Goal: Task Accomplishment & Management: Manage account settings

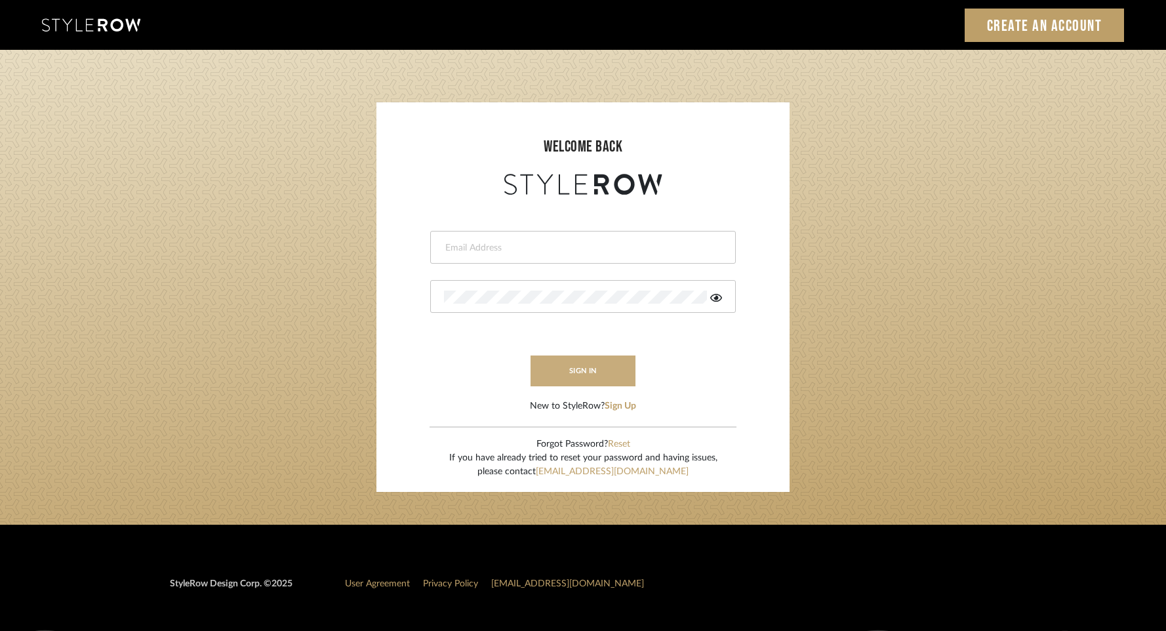
type input "jessica@stylescapestudio.com"
click at [571, 370] on button "sign in" at bounding box center [582, 370] width 105 height 31
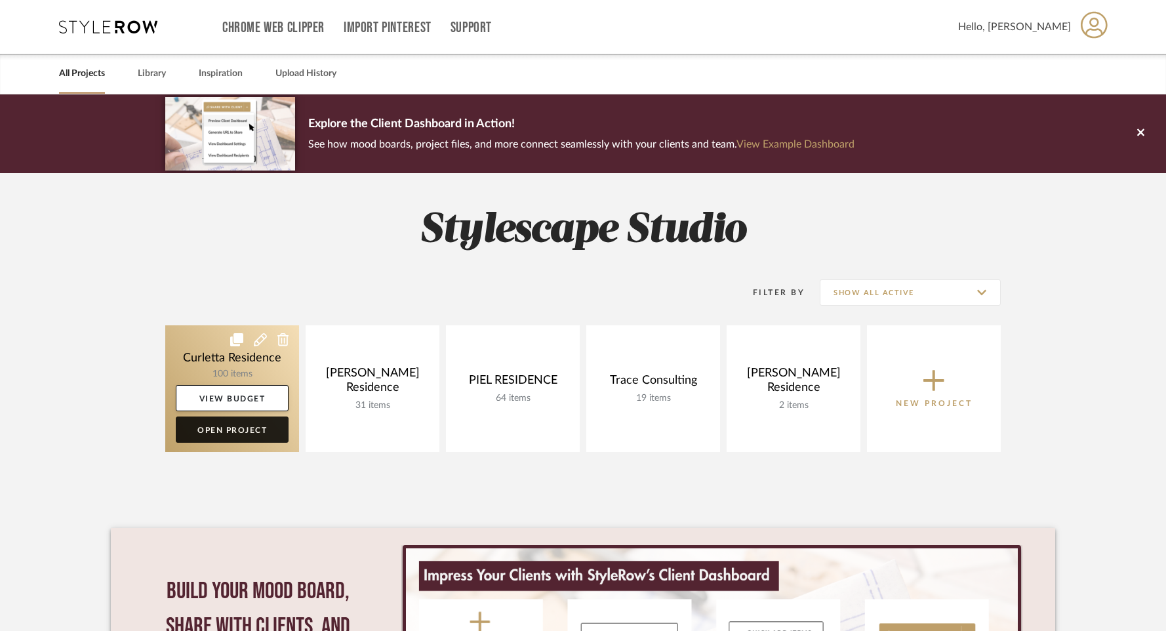
click at [236, 433] on link "Open Project" at bounding box center [232, 429] width 113 height 26
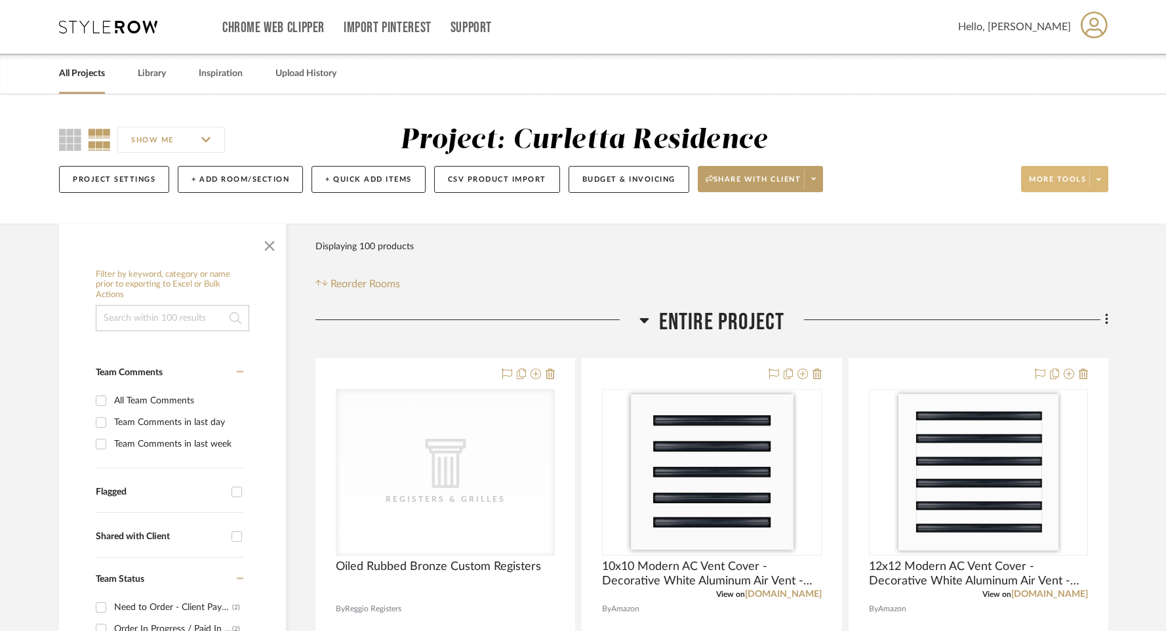
click at [1076, 173] on button "More tools" at bounding box center [1064, 179] width 87 height 26
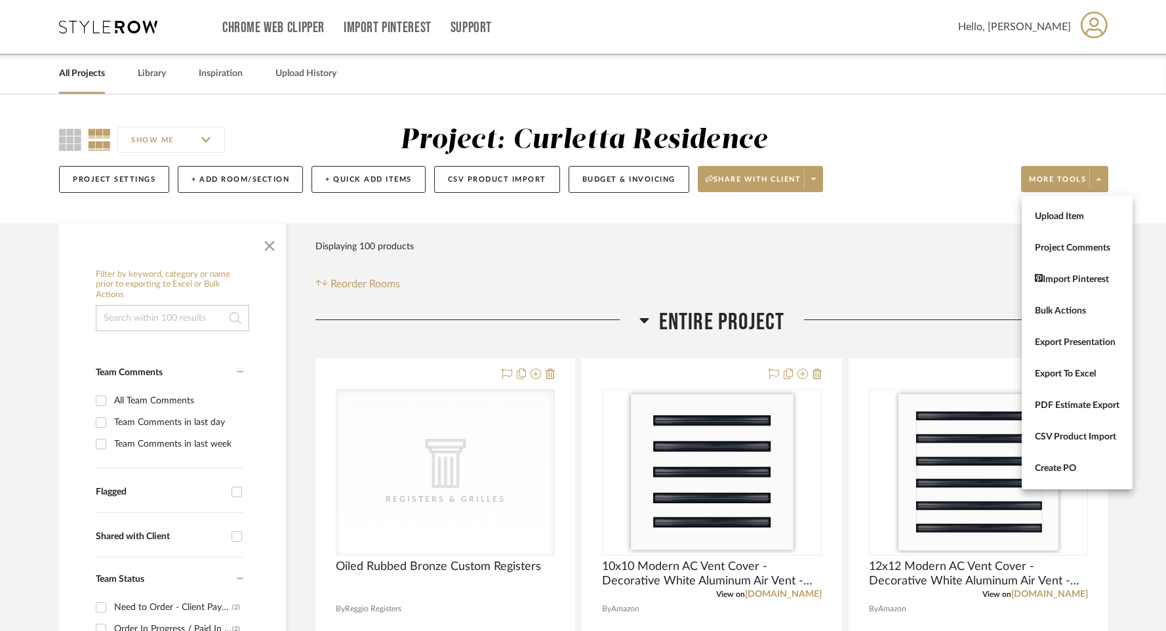
click at [559, 231] on div at bounding box center [583, 315] width 1166 height 631
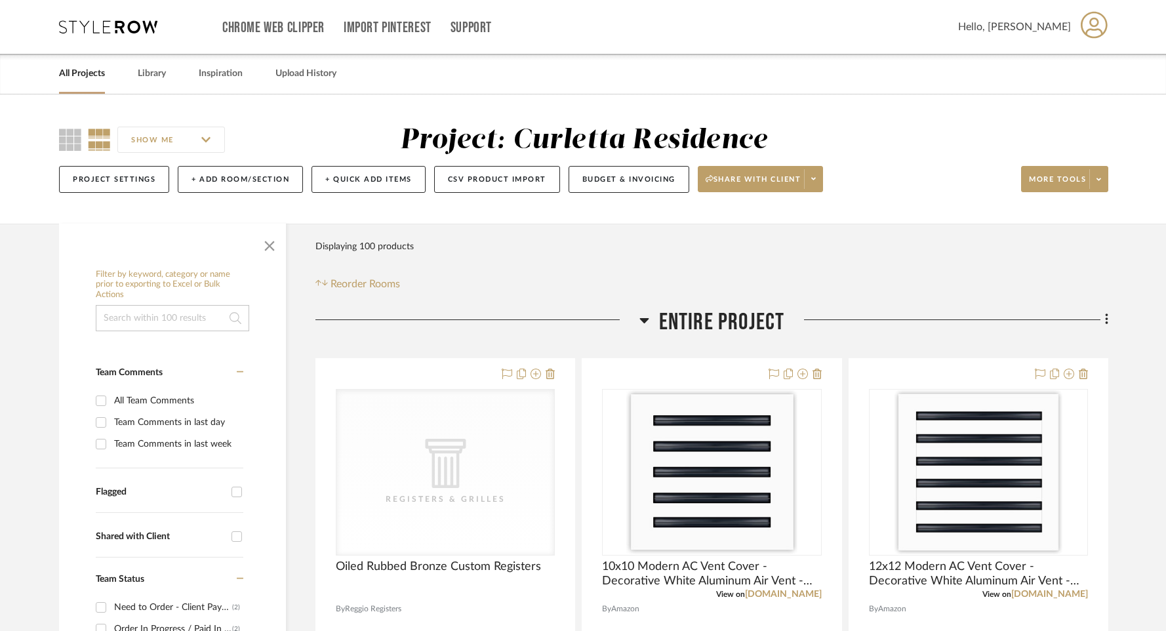
click at [583, 130] on div "Project: Curletta Residence" at bounding box center [583, 141] width 367 height 28
click at [810, 182] on span at bounding box center [813, 179] width 18 height 20
click at [916, 266] on div at bounding box center [583, 315] width 1166 height 631
click at [115, 183] on button "Project Settings" at bounding box center [114, 179] width 110 height 27
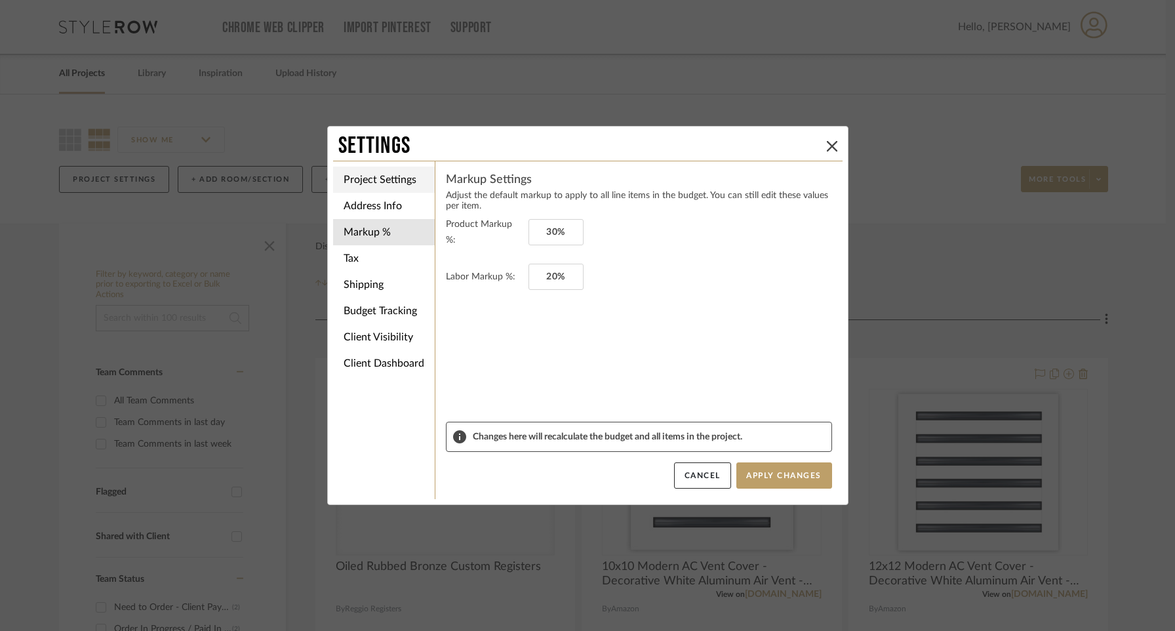
click at [383, 180] on li "Project Settings" at bounding box center [384, 180] width 102 height 26
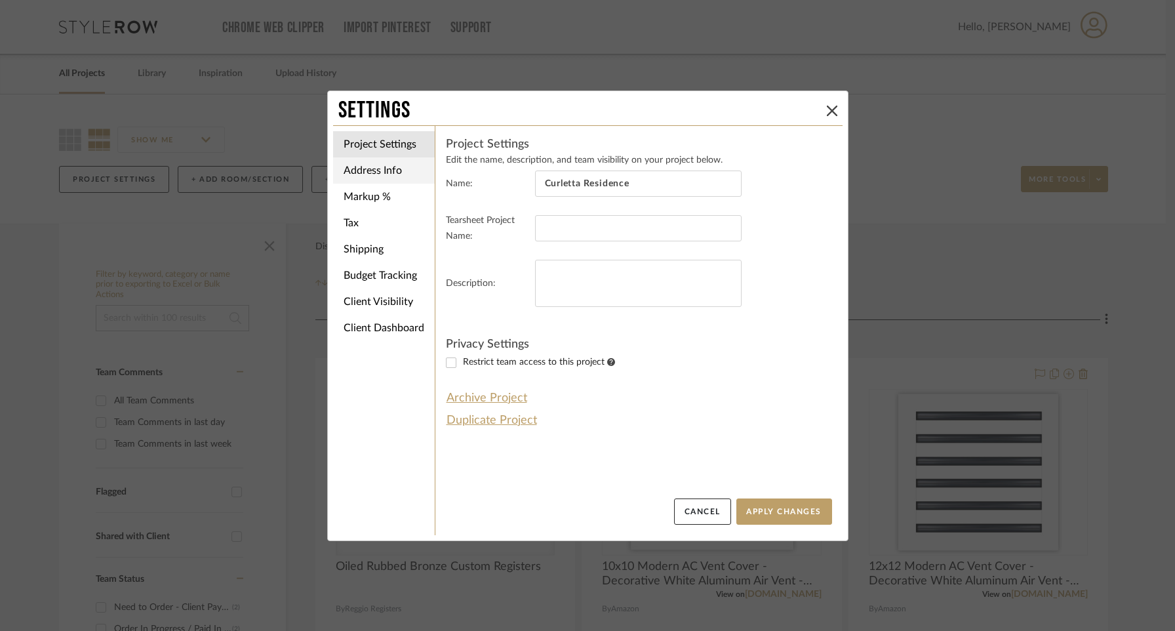
click at [358, 173] on li "Address Info" at bounding box center [384, 170] width 102 height 26
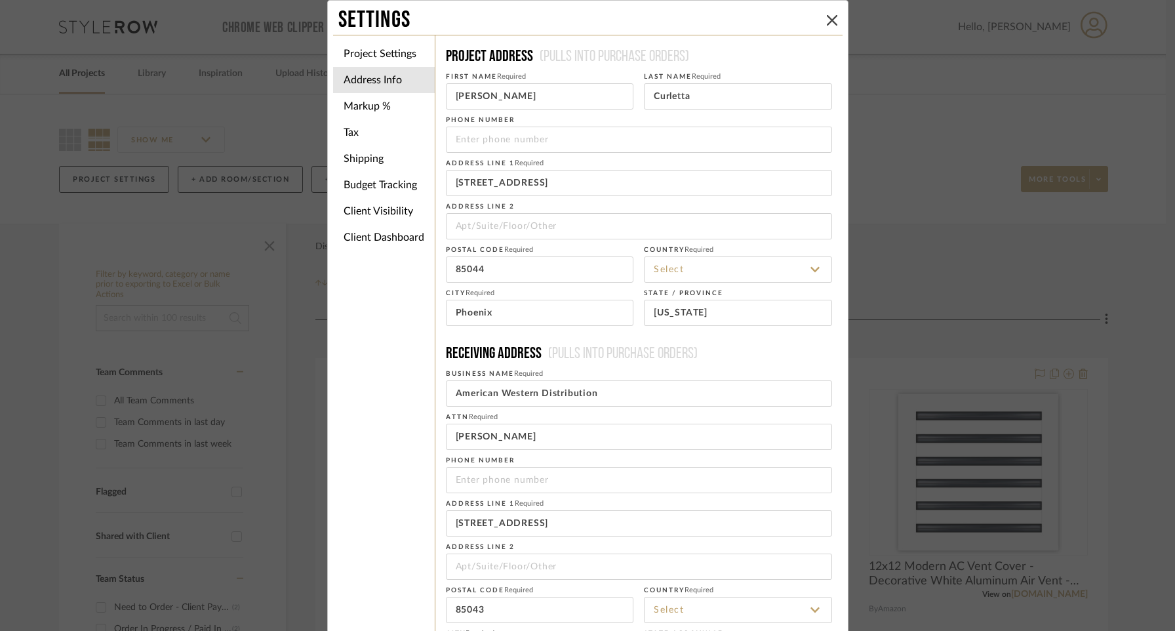
type input "[GEOGRAPHIC_DATA]"
click at [831, 22] on icon at bounding box center [832, 20] width 10 height 10
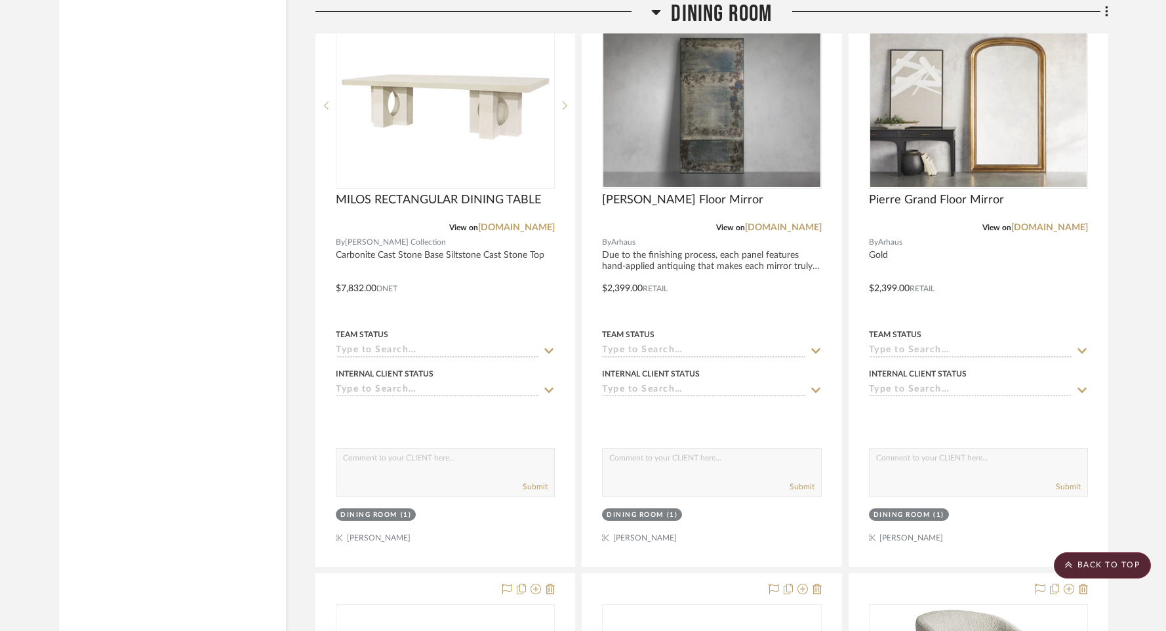
scroll to position [2877, 0]
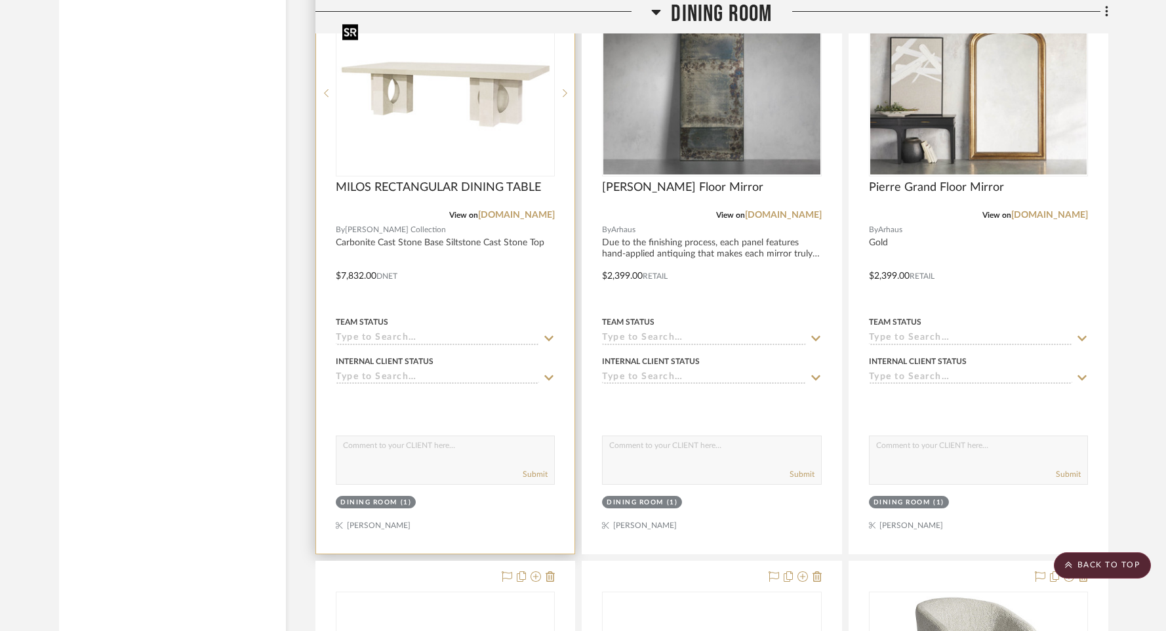
click at [0, 0] on img at bounding box center [0, 0] width 0 height 0
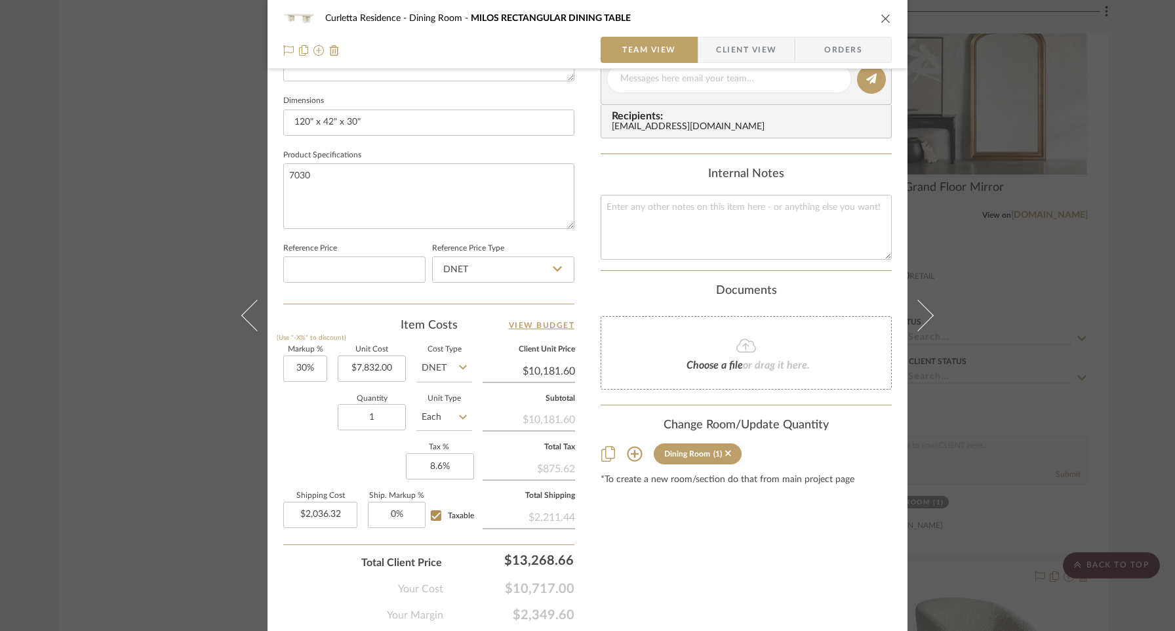
scroll to position [587, 0]
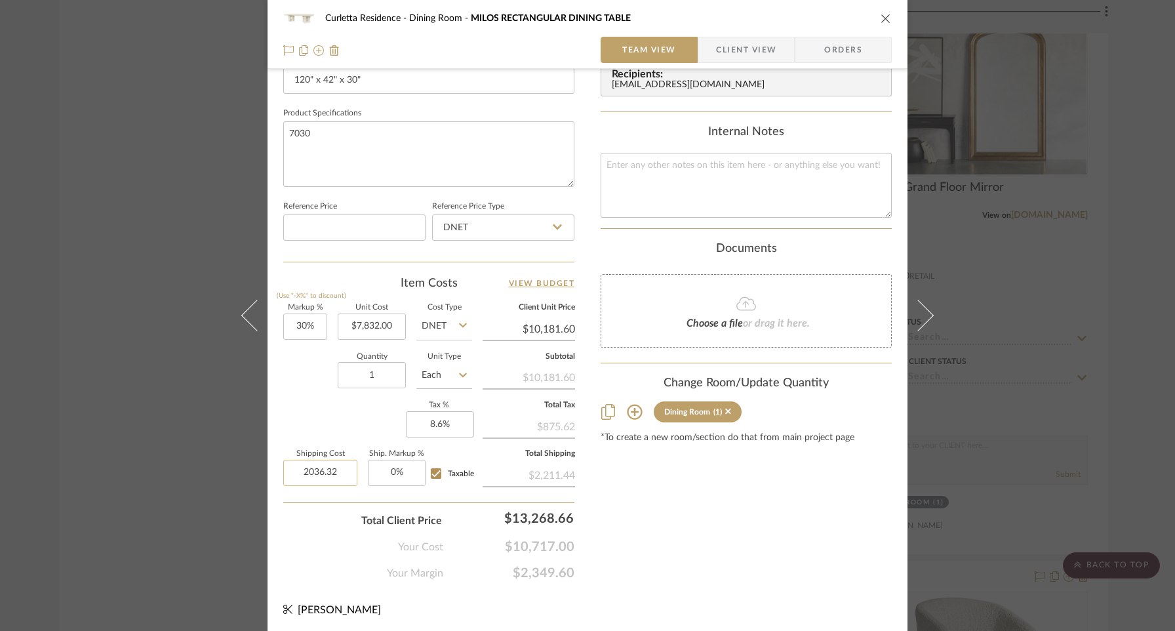
click at [344, 474] on input "2036.32" at bounding box center [320, 473] width 74 height 26
type input "0"
type input "30"
type input "$0.00"
click at [313, 321] on input "30" at bounding box center [305, 326] width 44 height 26
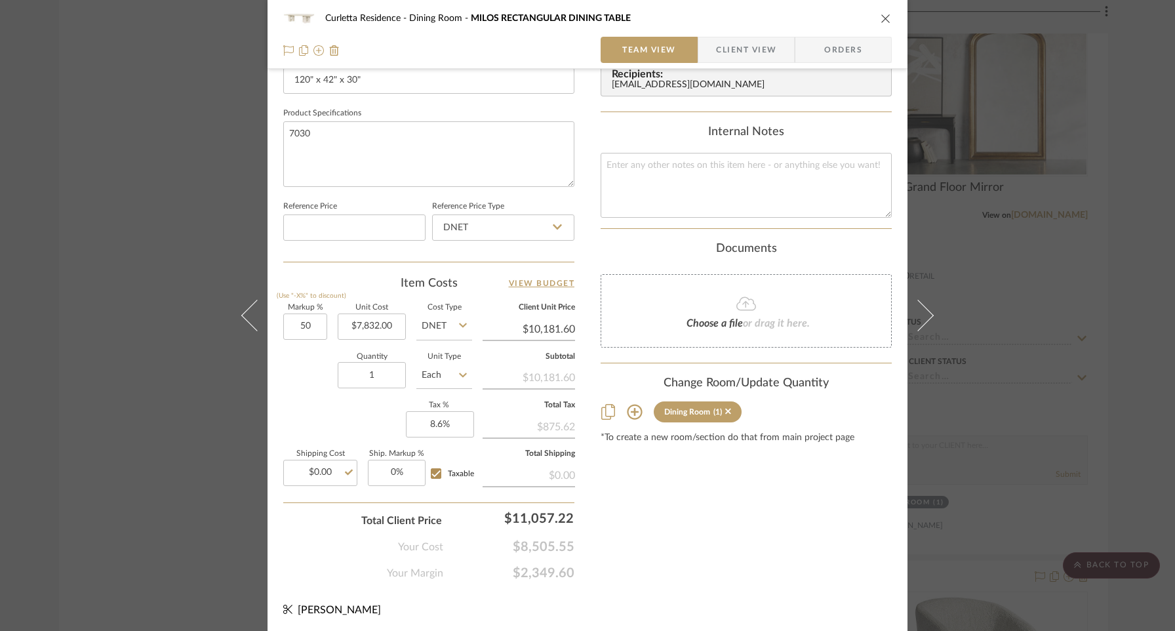
type input "50%"
click at [313, 377] on div "Quantity 1 Unit Type Each" at bounding box center [377, 376] width 189 height 47
type input "$11,748.00"
click at [313, 322] on input "50" at bounding box center [305, 326] width 44 height 26
type input "40%"
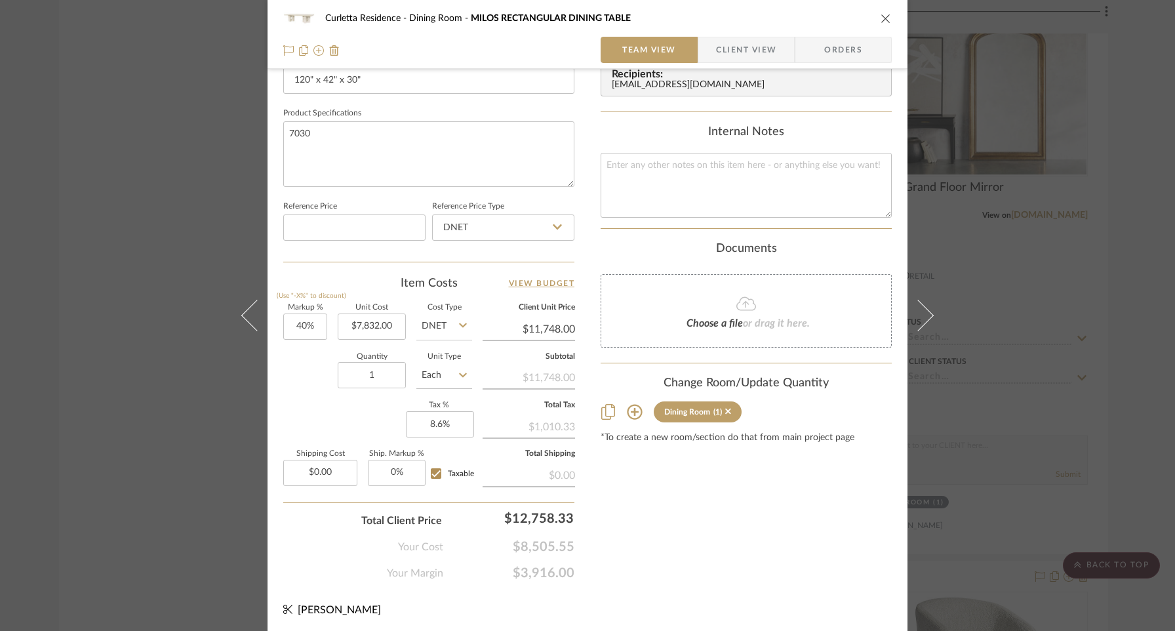
click at [311, 397] on div "Quantity 1 Unit Type Each" at bounding box center [377, 376] width 189 height 47
type input "$10,964.80"
click at [535, 516] on input "11907.77" at bounding box center [513, 518] width 131 height 26
drag, startPoint x: 572, startPoint y: 515, endPoint x: 531, endPoint y: 515, distance: 41.3
click at [531, 515] on input "11907.77" at bounding box center [513, 518] width 131 height 26
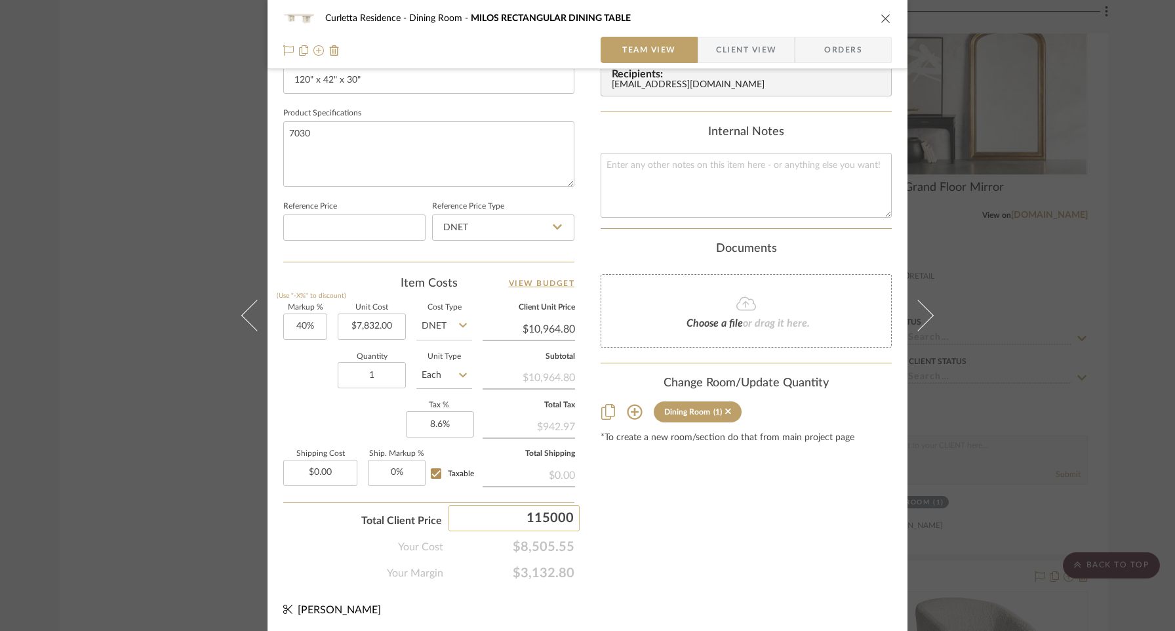
type input "11500"
click at [667, 530] on div "Curletta Residence Dining Room MILOS RECTANGULAR DINING TABLE Team View Client …" at bounding box center [587, 315] width 1175 height 631
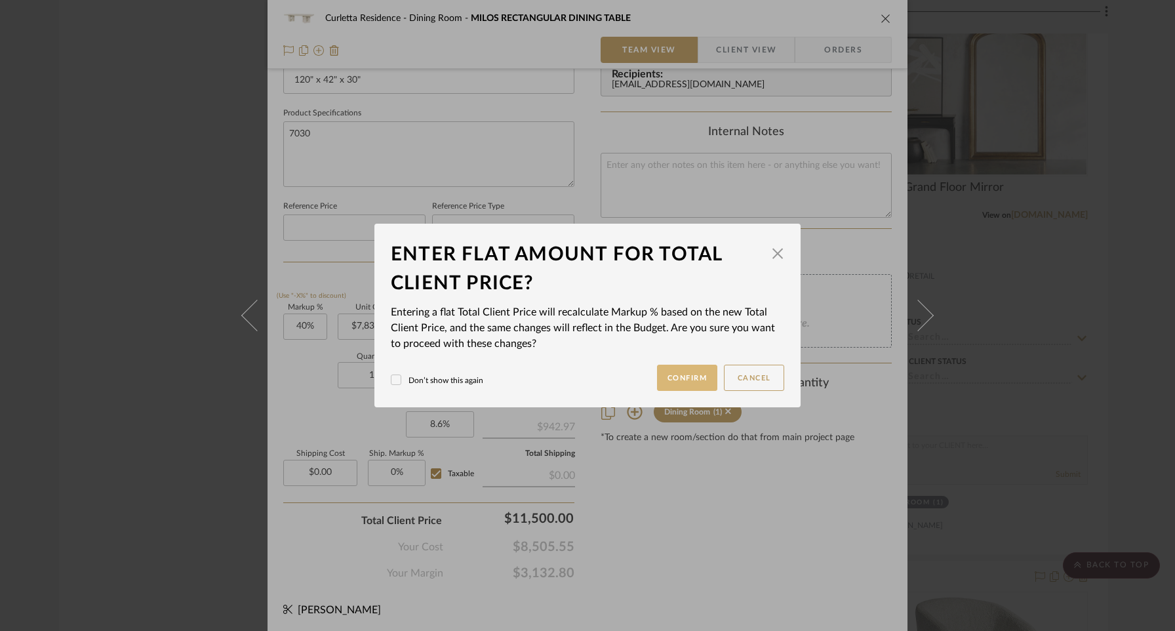
click at [688, 382] on button "Confirm" at bounding box center [687, 377] width 61 height 26
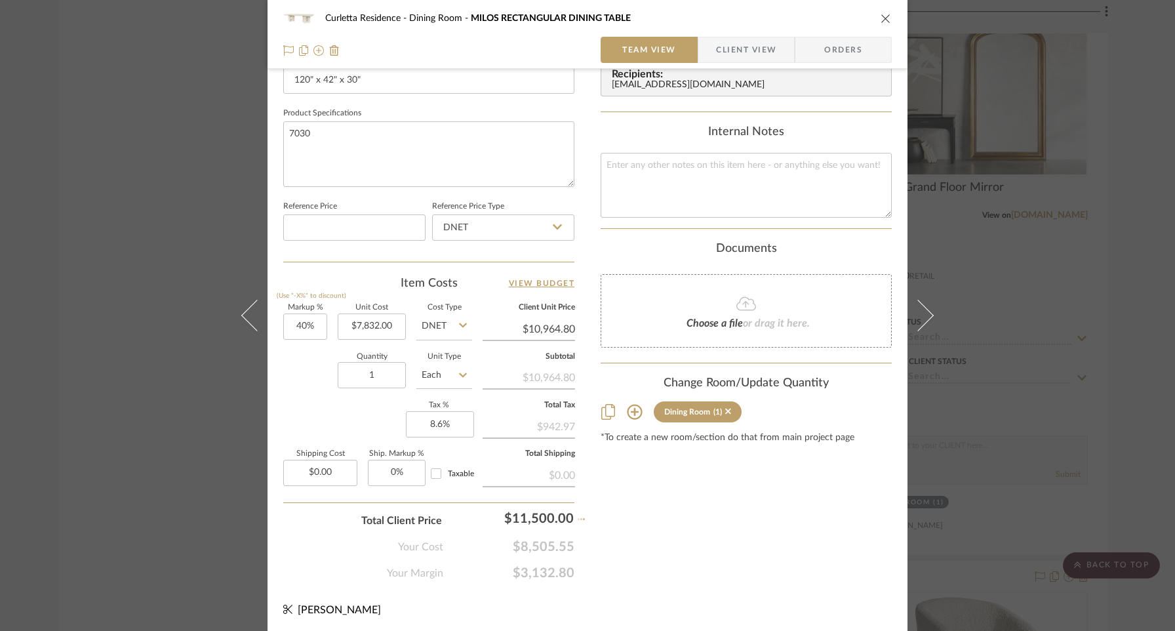
type input "46.83%"
type input "$11,500.00"
type input "0%"
checkbox input "false"
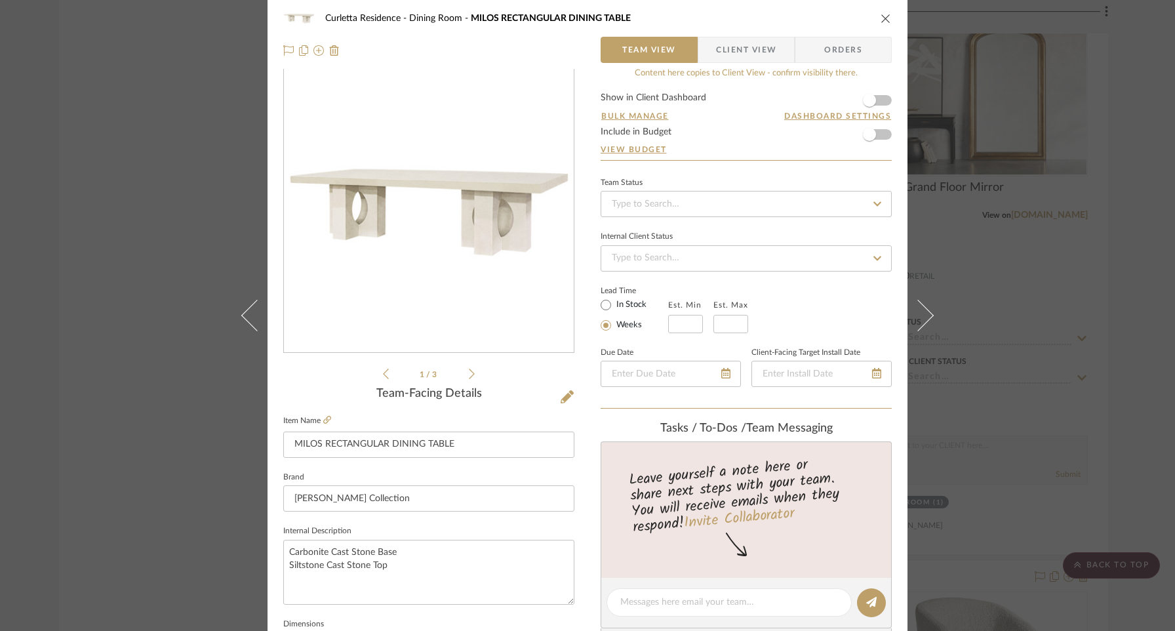
scroll to position [0, 0]
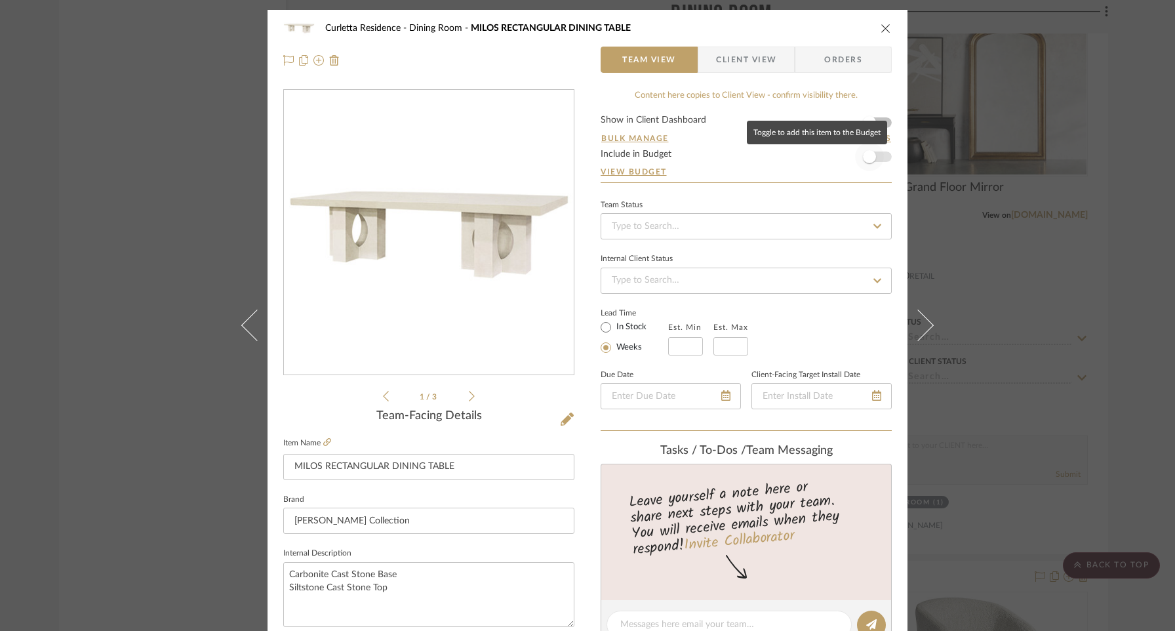
click at [874, 159] on span "button" at bounding box center [869, 156] width 29 height 29
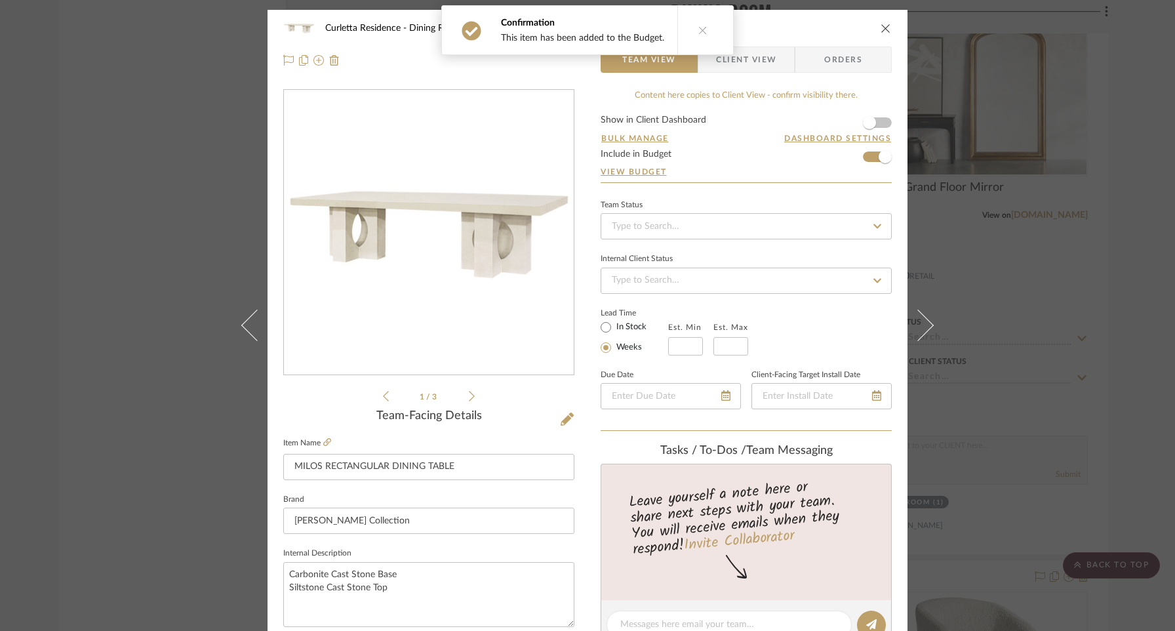
click at [882, 29] on icon "close" at bounding box center [885, 28] width 10 height 10
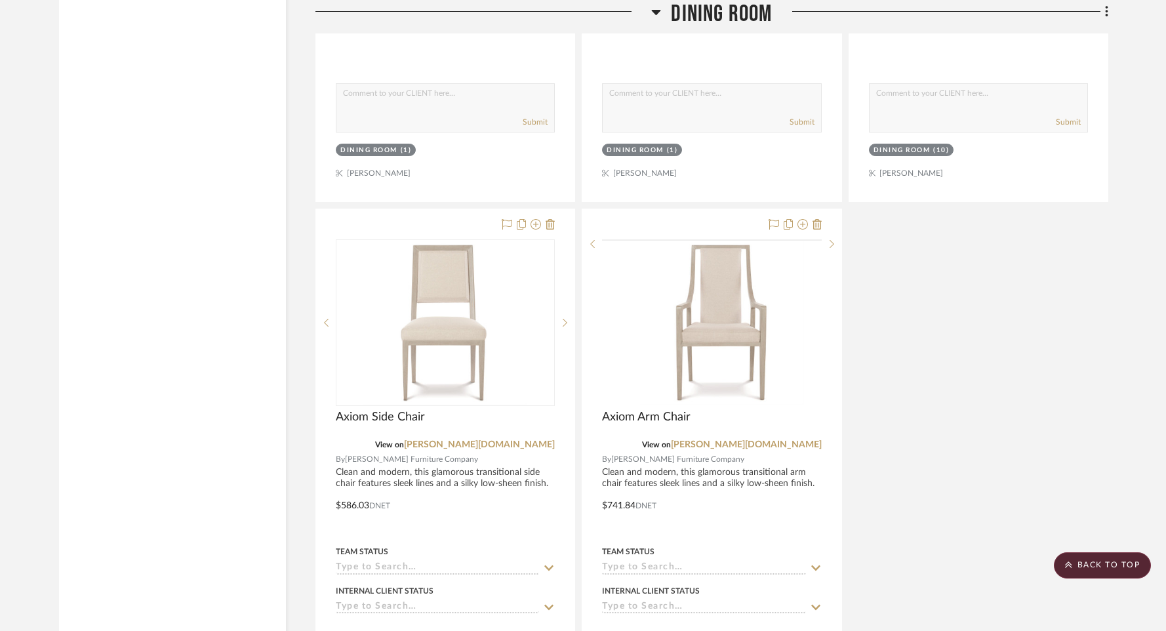
scroll to position [3825, 0]
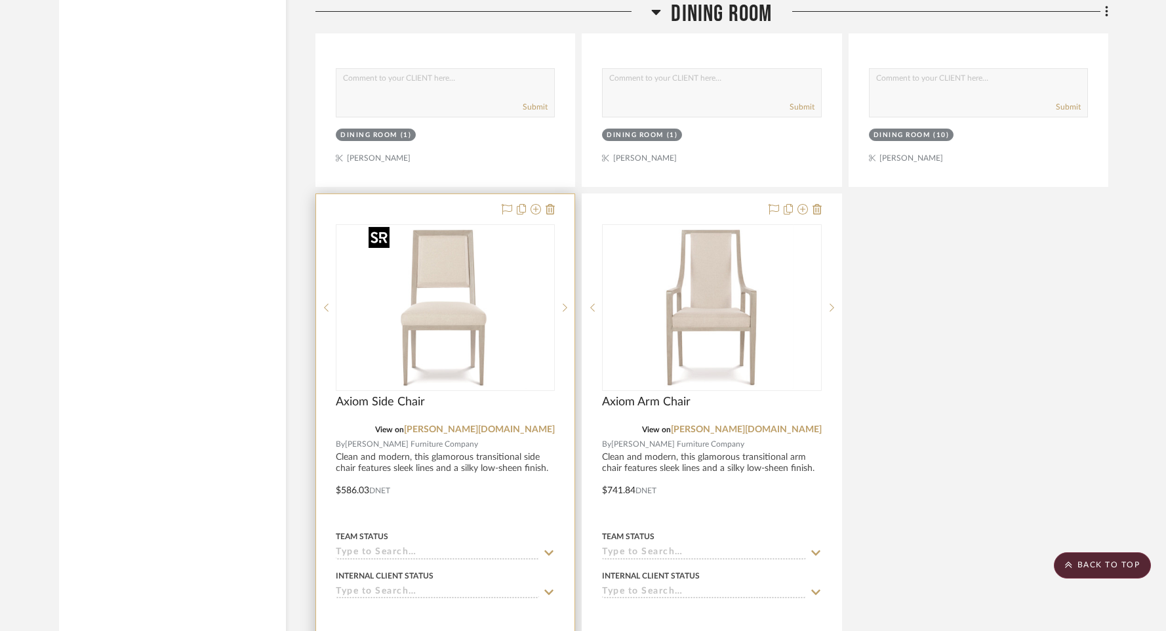
click at [460, 331] on img "0" at bounding box center [445, 308] width 164 height 164
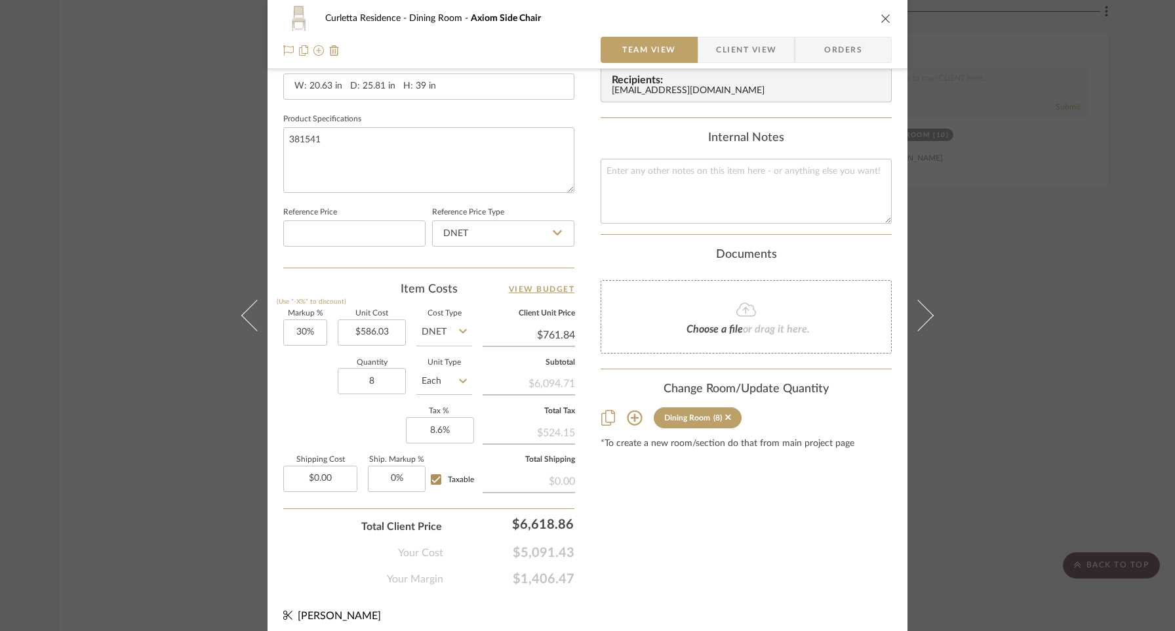
scroll to position [587, 0]
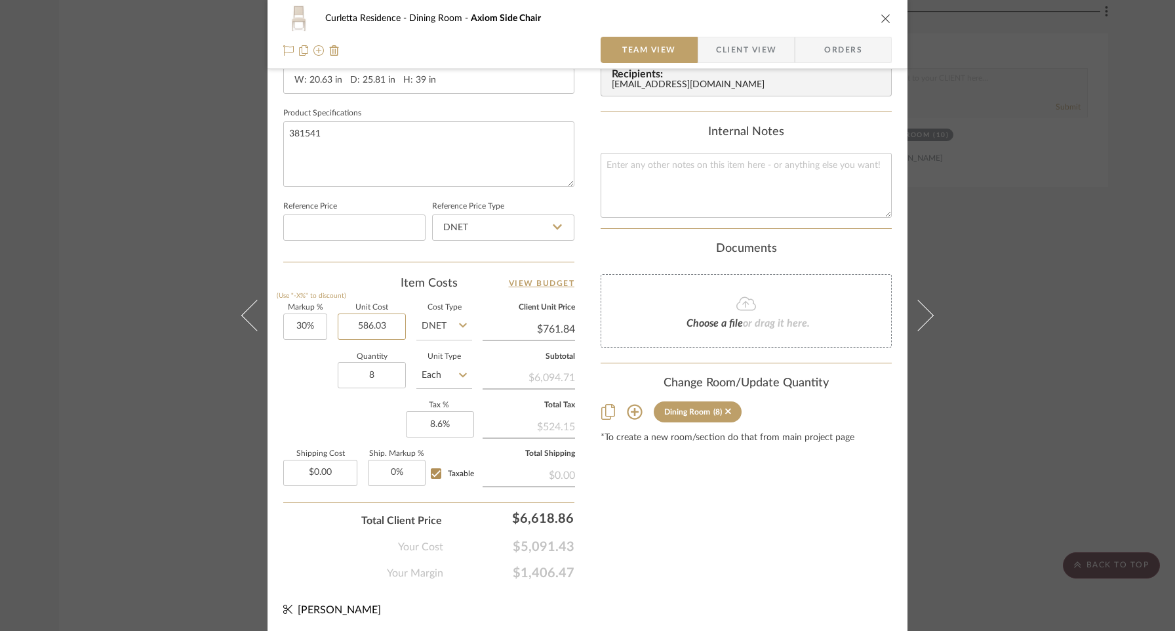
drag, startPoint x: 394, startPoint y: 321, endPoint x: 327, endPoint y: 323, distance: 66.9
click at [327, 323] on div "Markup % (Use "-X%" to discount) 30% Unit Cost 586.03 Cost Type DNET Client Uni…" at bounding box center [428, 399] width 291 height 191
type input "$1,460.00"
click at [283, 391] on div "Quantity 8 Unit Type Each" at bounding box center [377, 376] width 189 height 47
type input "$1,898.00"
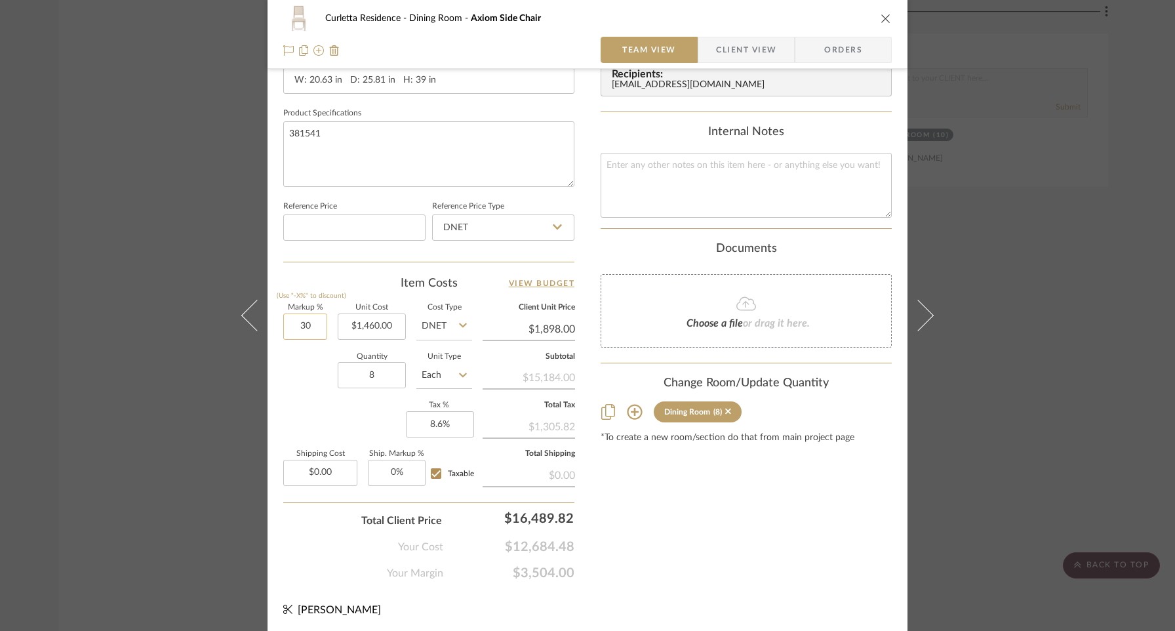
click at [313, 324] on input "30" at bounding box center [305, 326] width 44 height 26
type input "25%"
click at [315, 401] on div "Markup % (Use "-X%" to discount) 25% Unit Cost $1,460.00 Cost Type DNET Client …" at bounding box center [428, 399] width 291 height 191
type input "$1,825.00"
click at [372, 284] on div "Item Costs View Budget" at bounding box center [428, 283] width 291 height 16
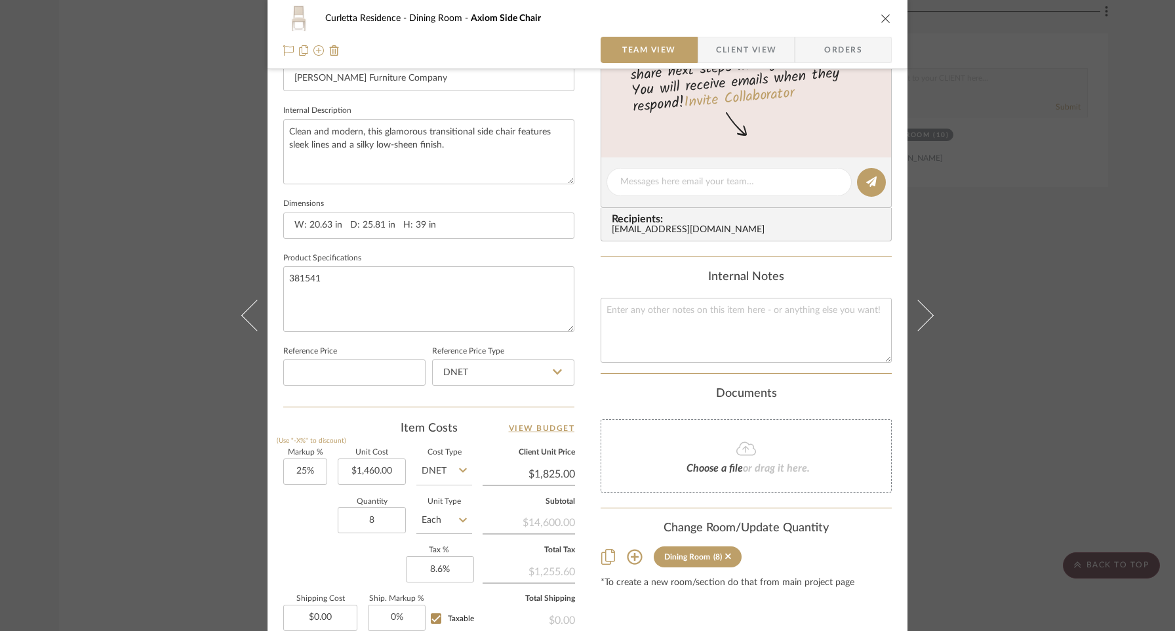
scroll to position [0, 0]
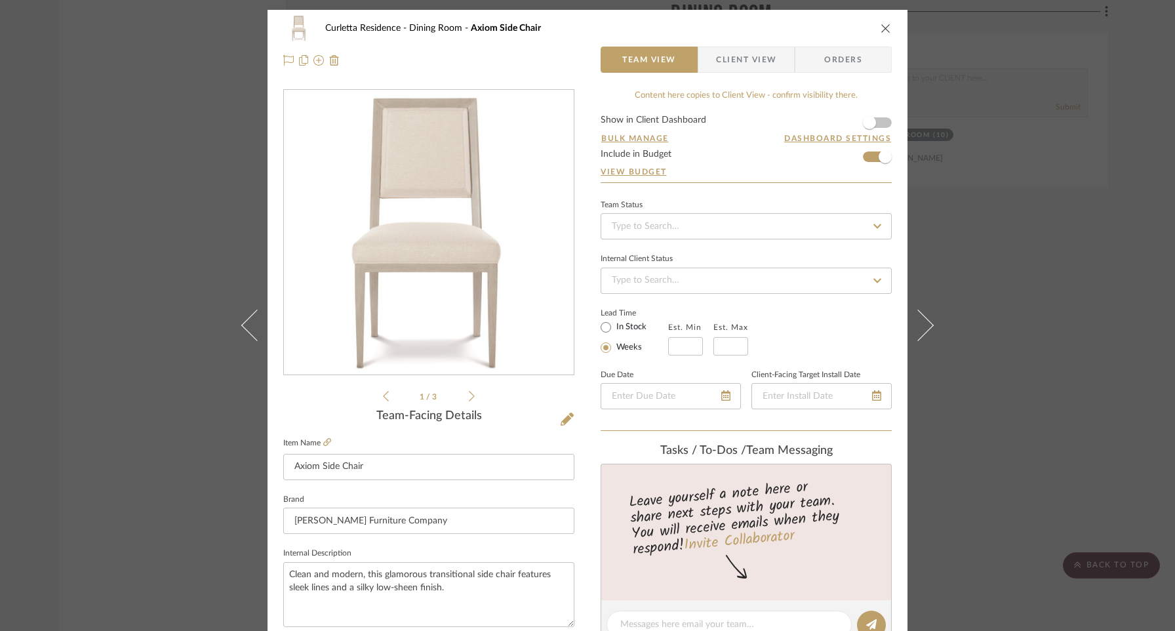
click at [880, 26] on icon "close" at bounding box center [885, 28] width 10 height 10
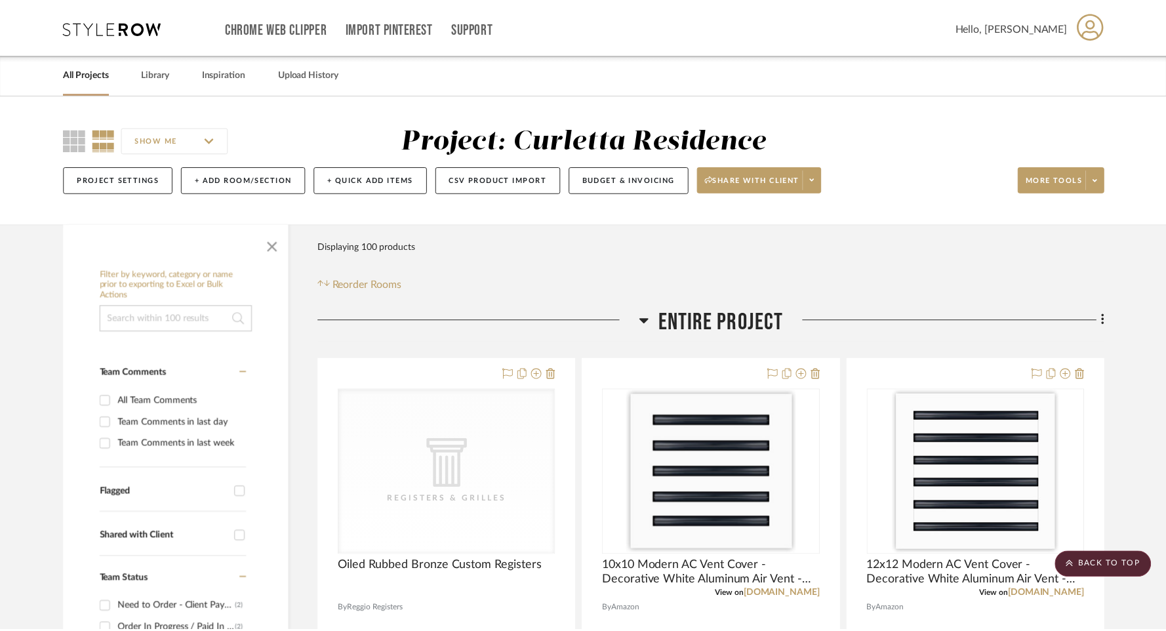
scroll to position [3825, 0]
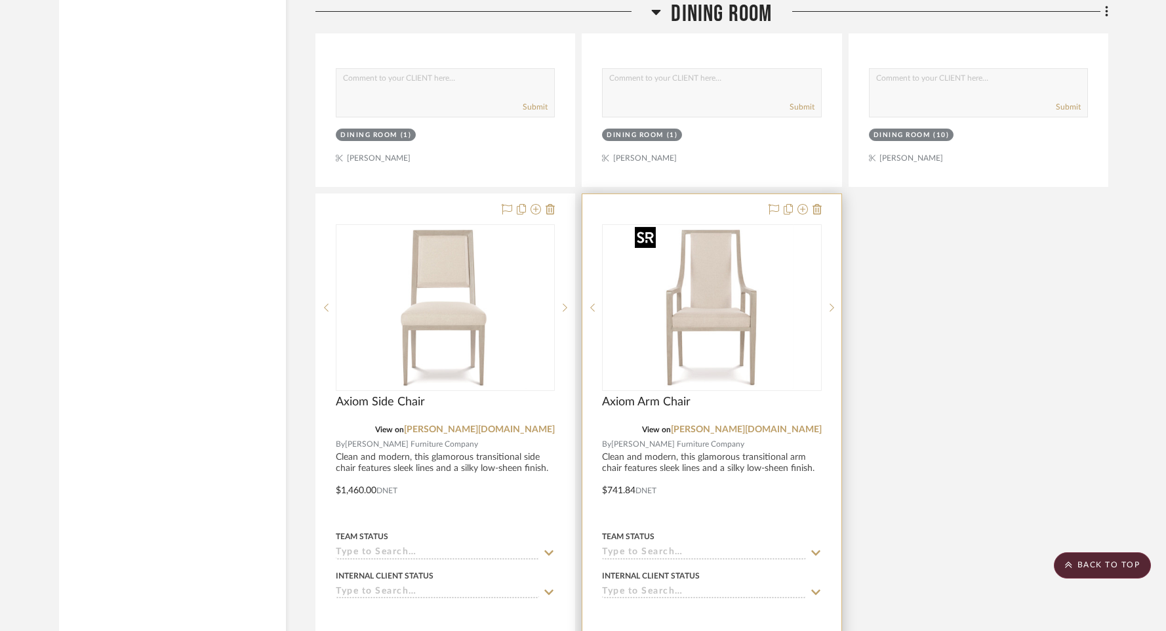
click at [650, 348] on img "0" at bounding box center [711, 308] width 164 height 164
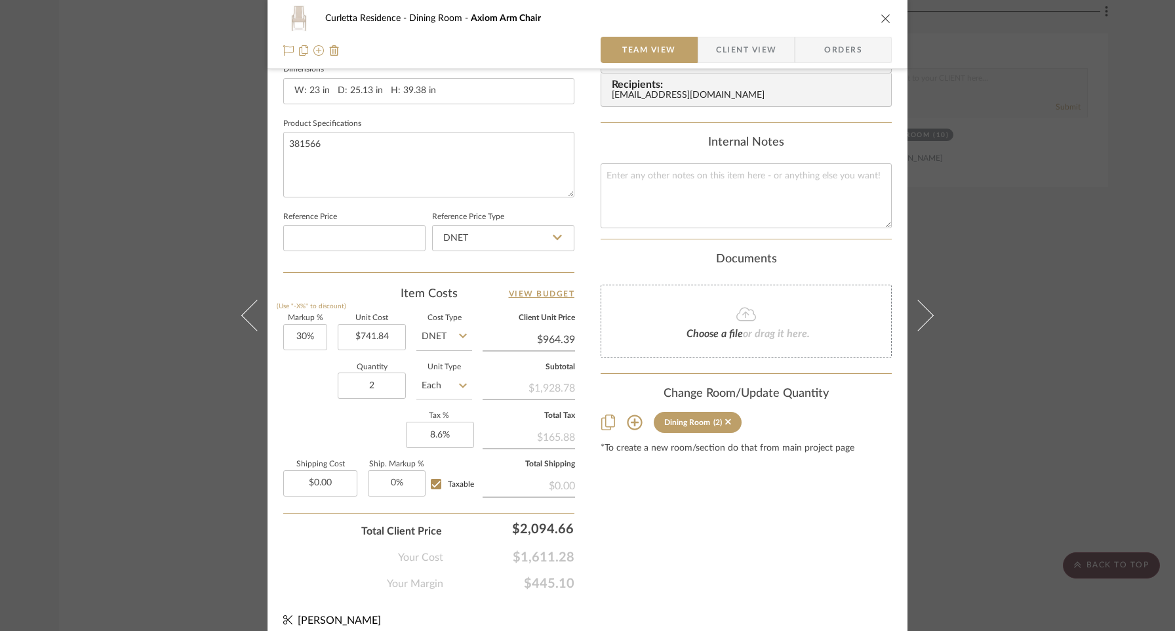
scroll to position [587, 0]
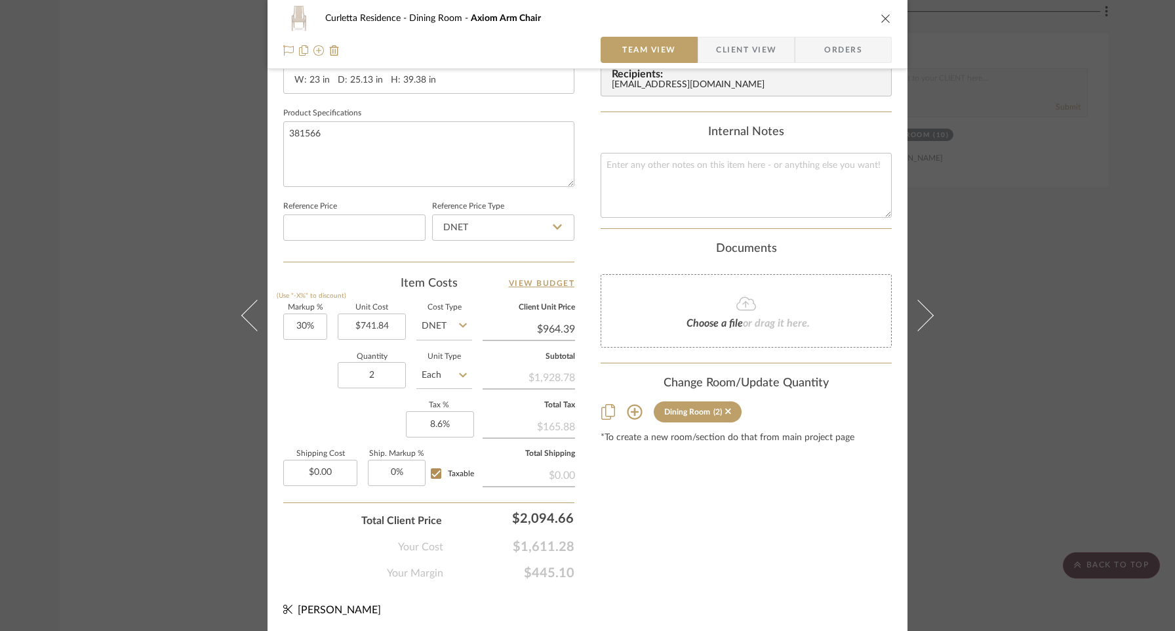
click at [416, 324] on input "DNET" at bounding box center [444, 326] width 56 height 26
click at [387, 323] on input "741.84" at bounding box center [372, 326] width 68 height 26
drag, startPoint x: 371, startPoint y: 327, endPoint x: 330, endPoint y: 324, distance: 41.4
click at [330, 324] on div "Markup % (Use "-X%" to discount) 30% Unit Cost 1750 Cost Type DNET Client Unit …" at bounding box center [428, 399] width 291 height 191
type input "$1,810.00"
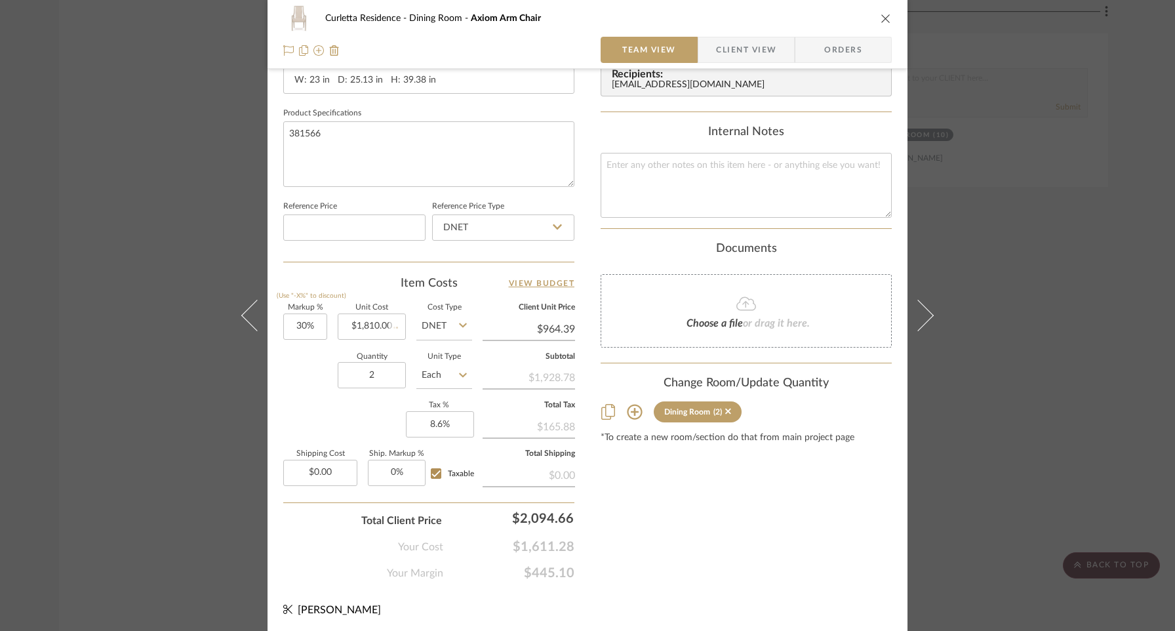
click at [318, 367] on div "Quantity 2 Unit Type Each" at bounding box center [377, 376] width 189 height 47
type input "$2,353.00"
click at [318, 326] on input "30" at bounding box center [305, 326] width 44 height 26
type input "25%"
click at [316, 395] on div "Quantity 2 Unit Type Each" at bounding box center [377, 376] width 189 height 47
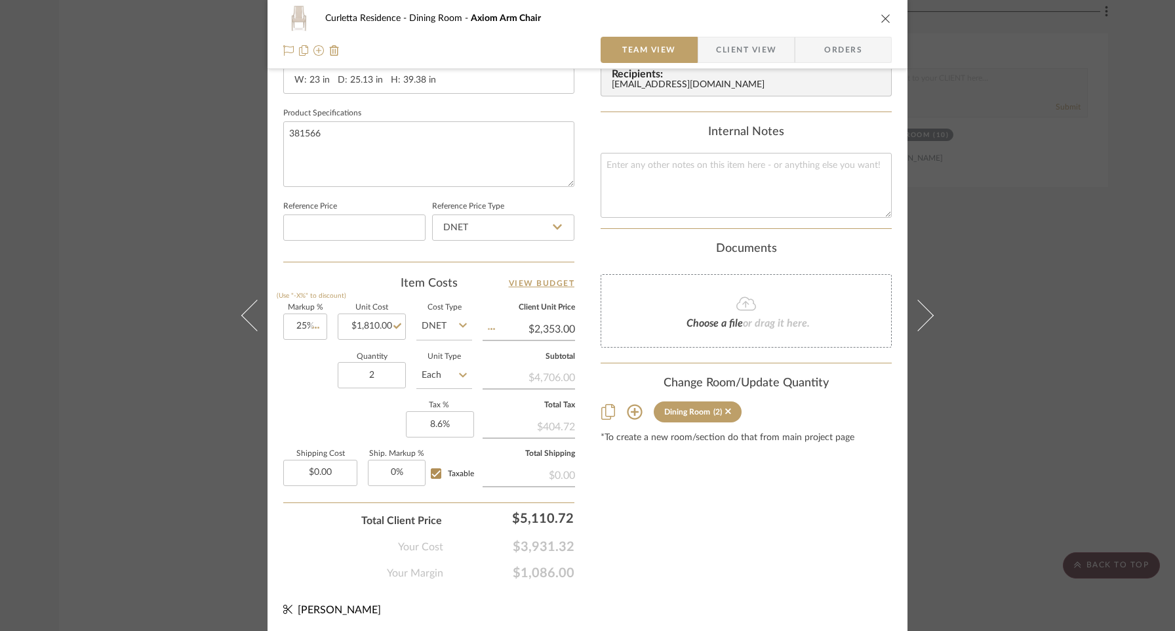
type input "$2,262.50"
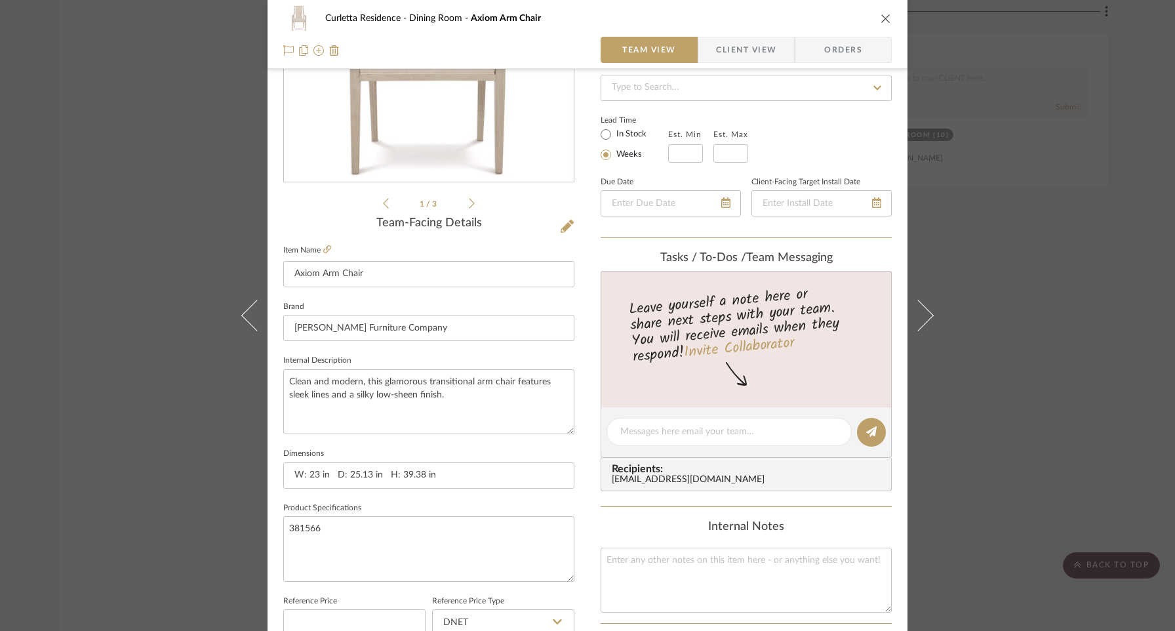
scroll to position [264, 0]
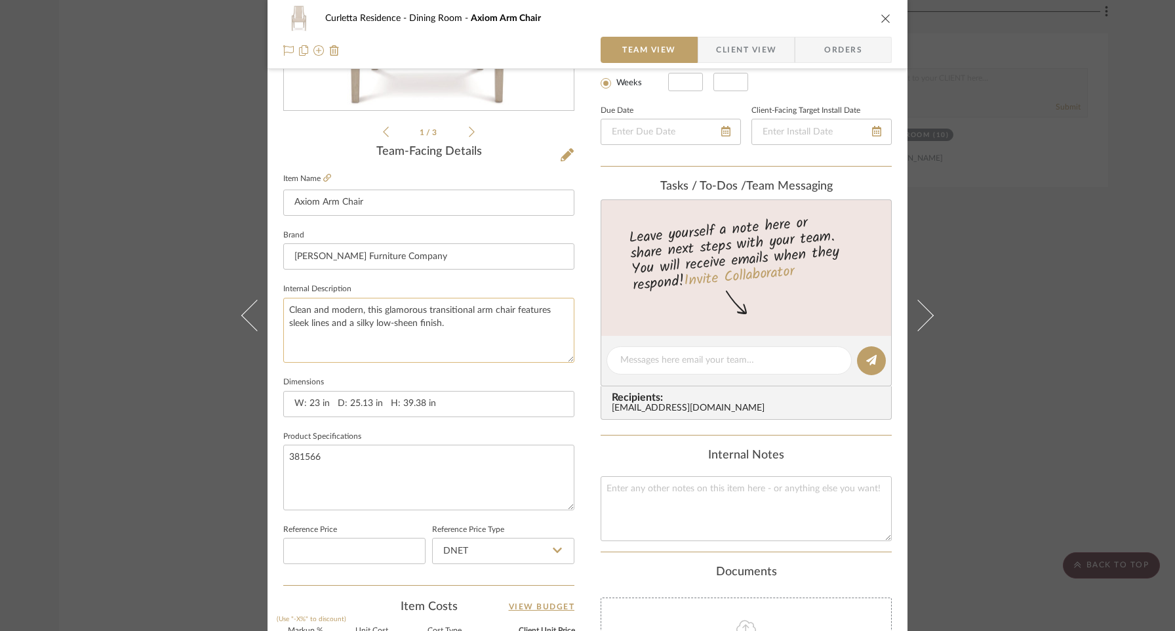
click at [443, 324] on textarea "Clean and modern, this glamorous transitional arm chair features sleek lines an…" at bounding box center [428, 330] width 291 height 65
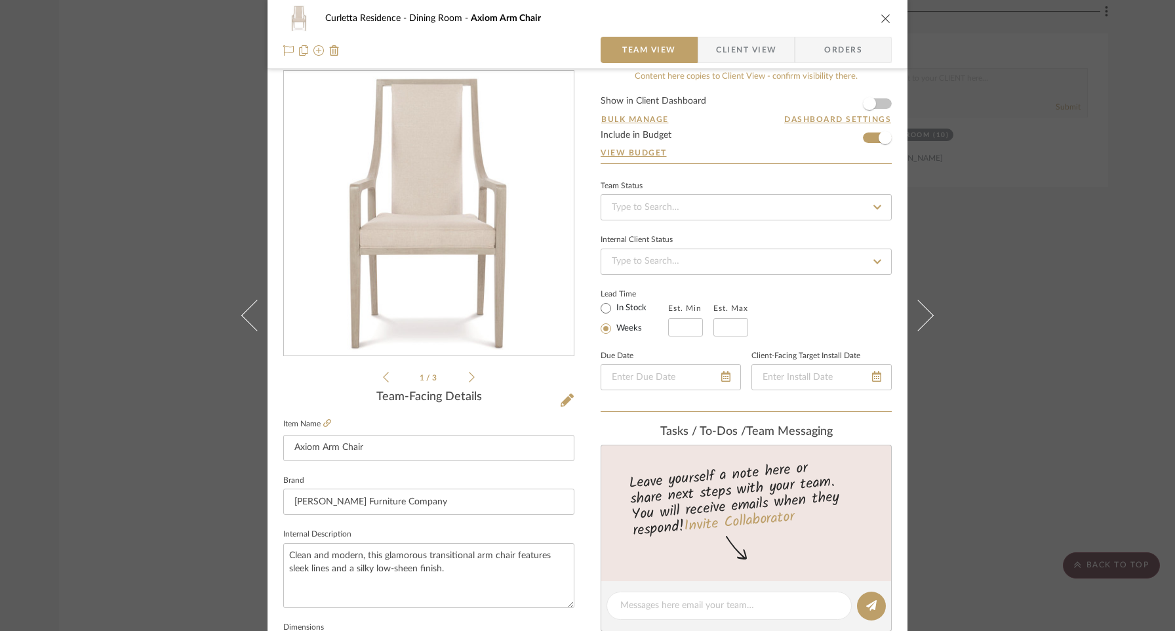
click at [881, 15] on icon "close" at bounding box center [885, 18] width 10 height 10
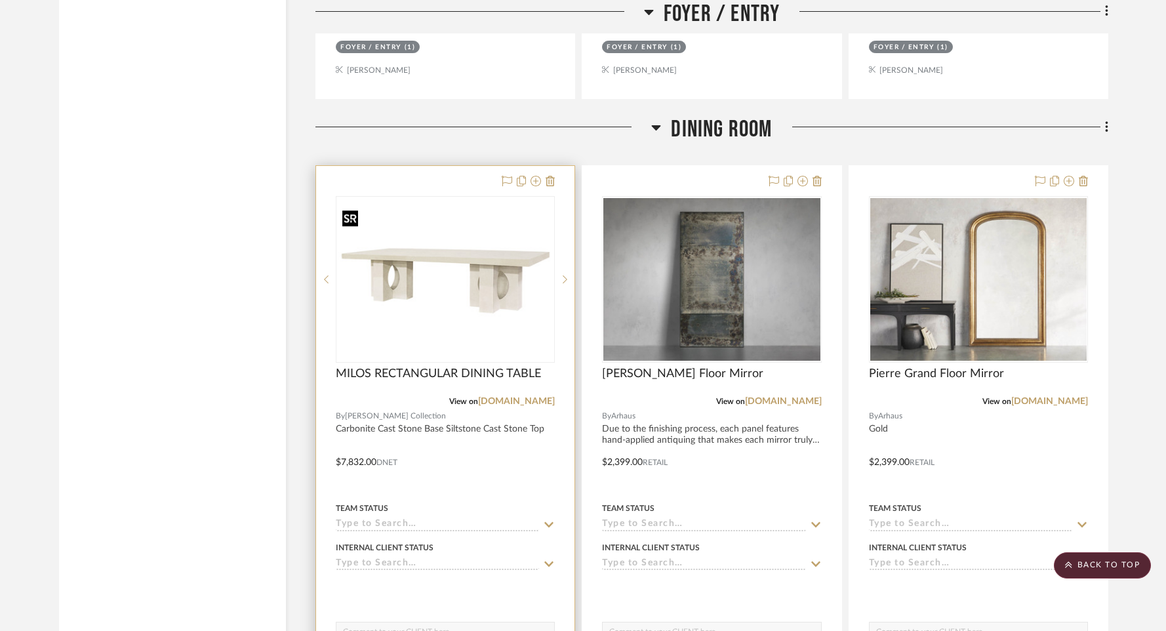
scroll to position [2691, 0]
click at [498, 259] on img "0" at bounding box center [445, 278] width 216 height 144
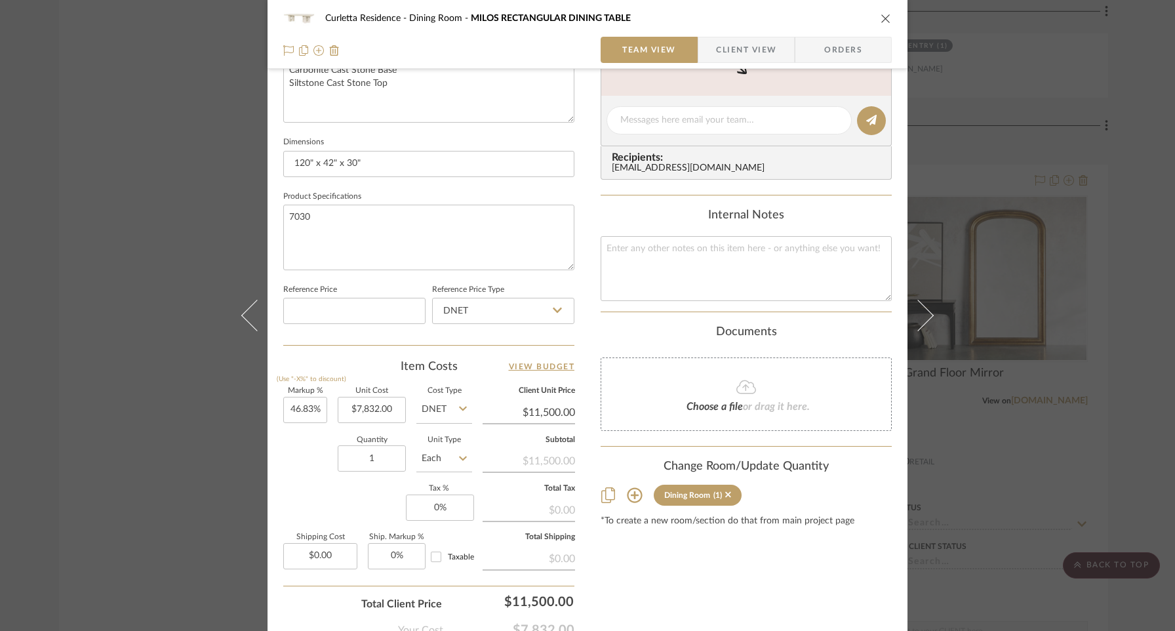
scroll to position [587, 0]
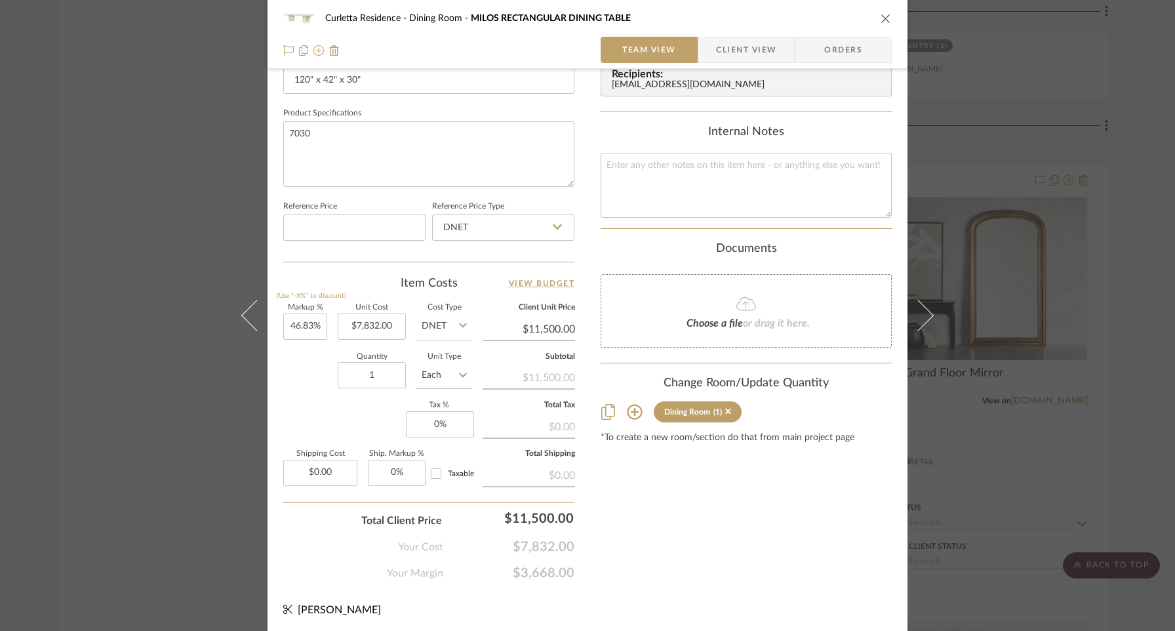
click at [882, 18] on icon "close" at bounding box center [885, 18] width 10 height 10
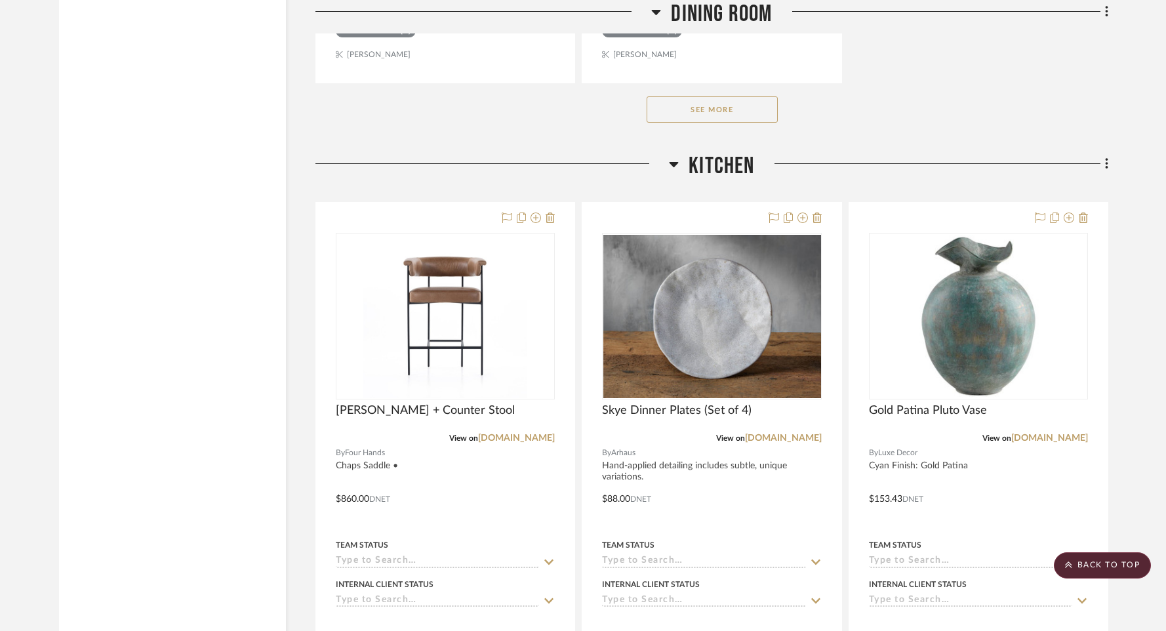
scroll to position [4494, 0]
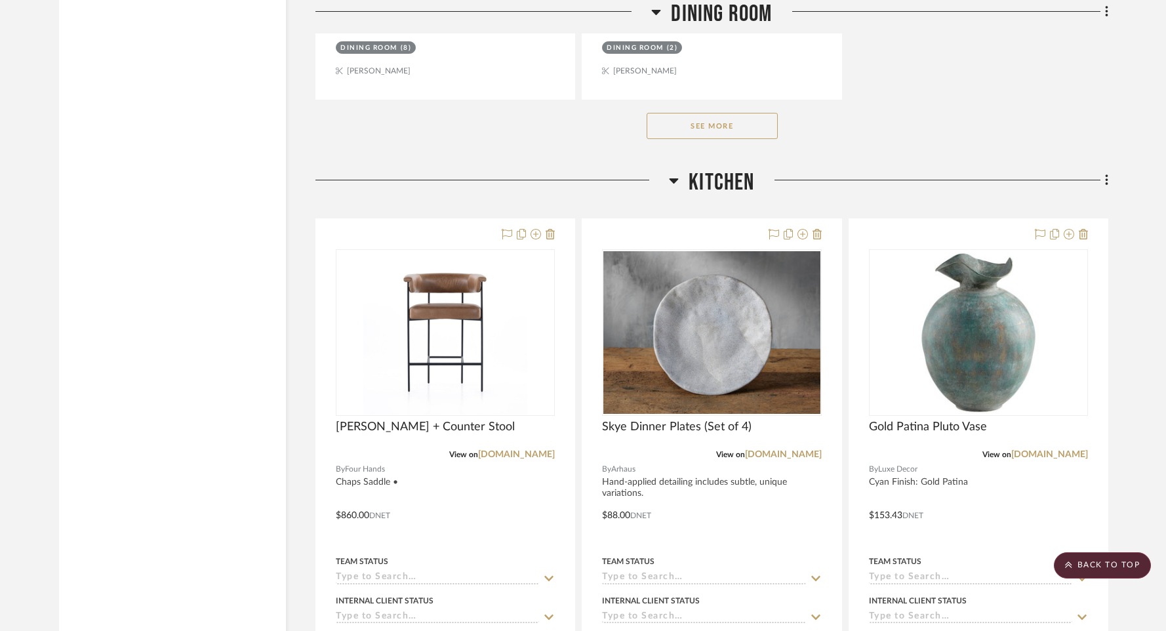
click at [680, 132] on button "See More" at bounding box center [711, 126] width 131 height 26
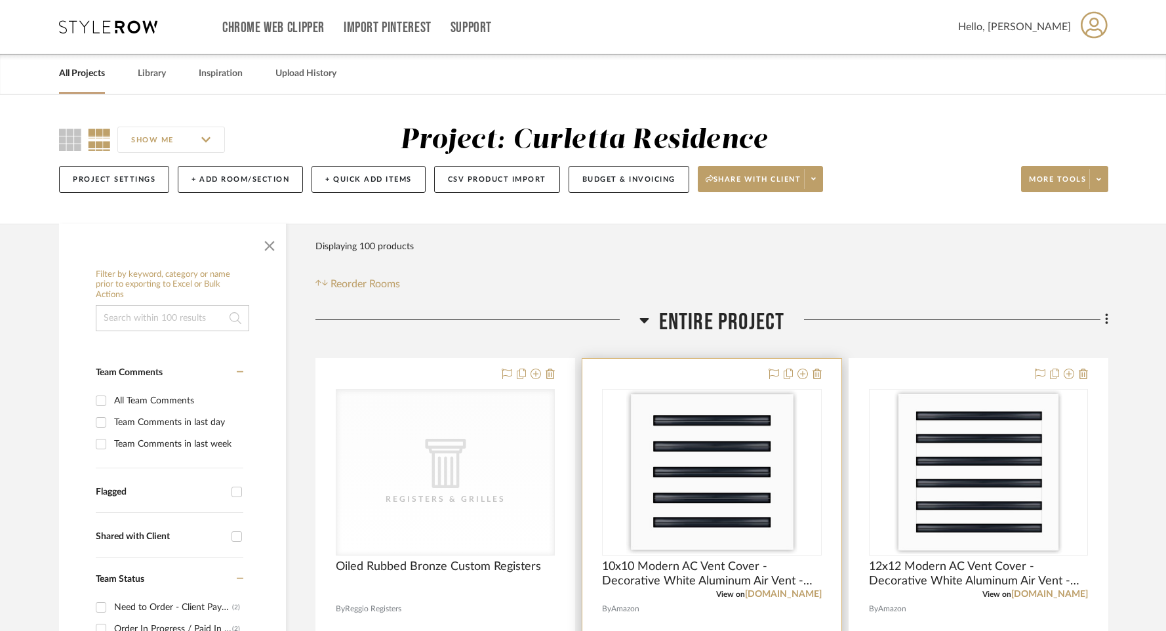
scroll to position [8, 0]
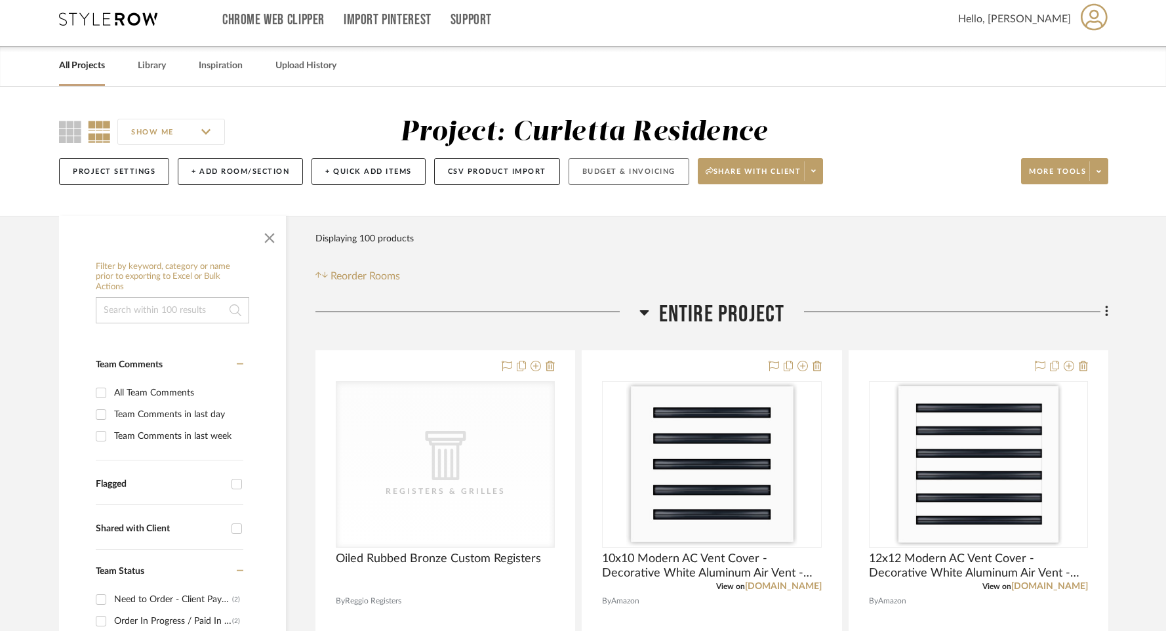
click at [592, 177] on button "Budget & Invoicing" at bounding box center [628, 171] width 121 height 27
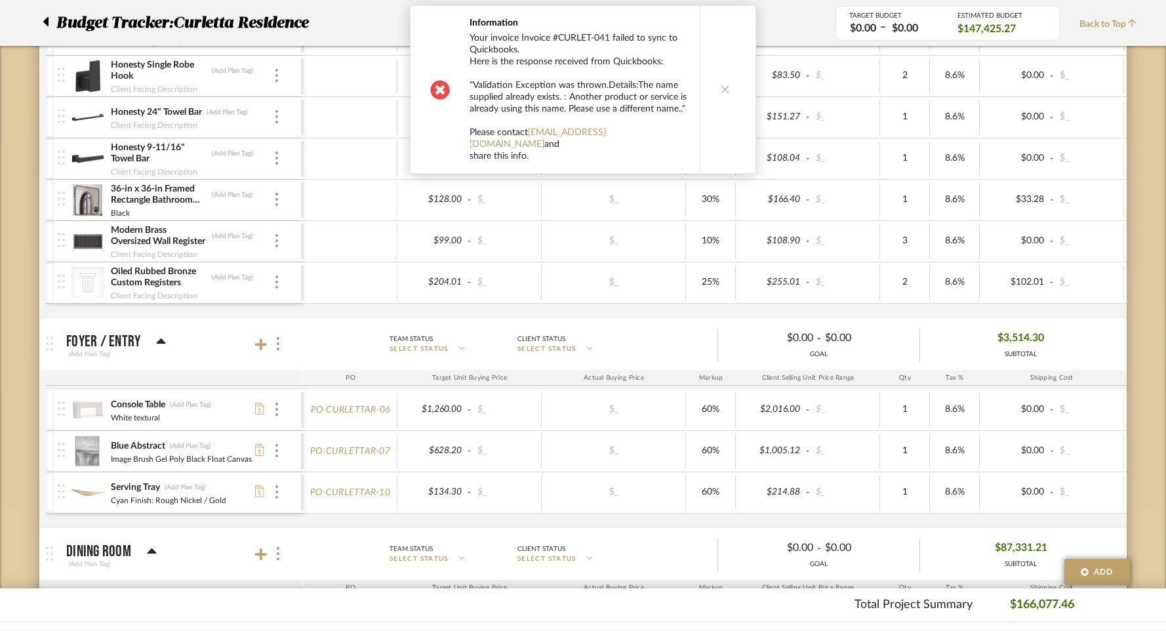
scroll to position [564, 0]
click at [730, 87] on button at bounding box center [724, 89] width 50 height 167
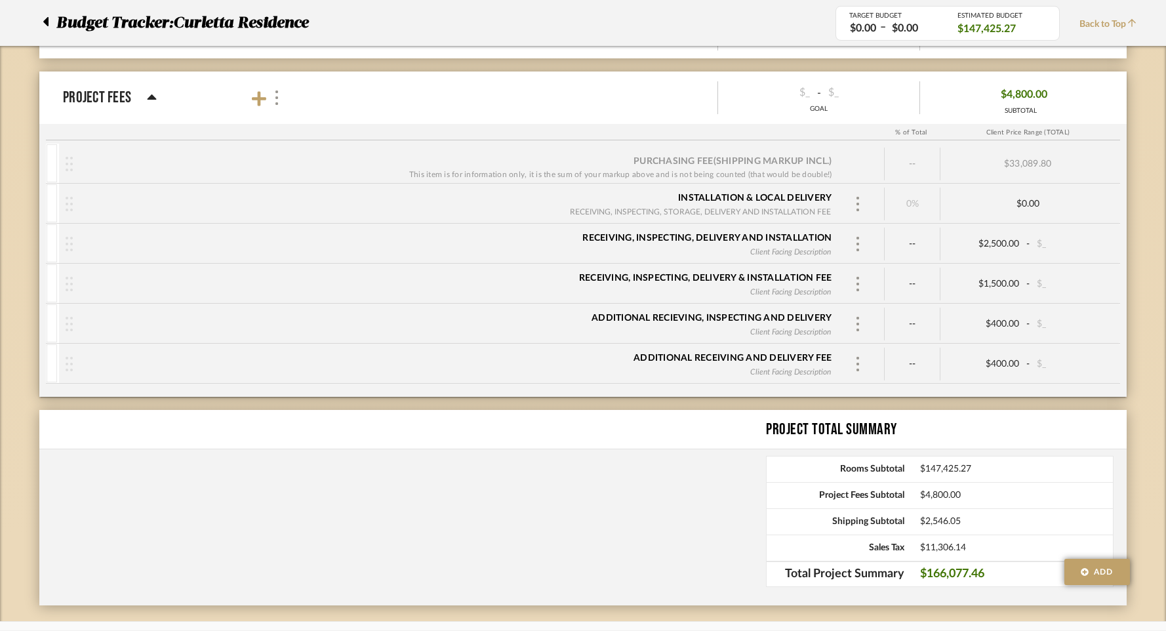
scroll to position [3931, 0]
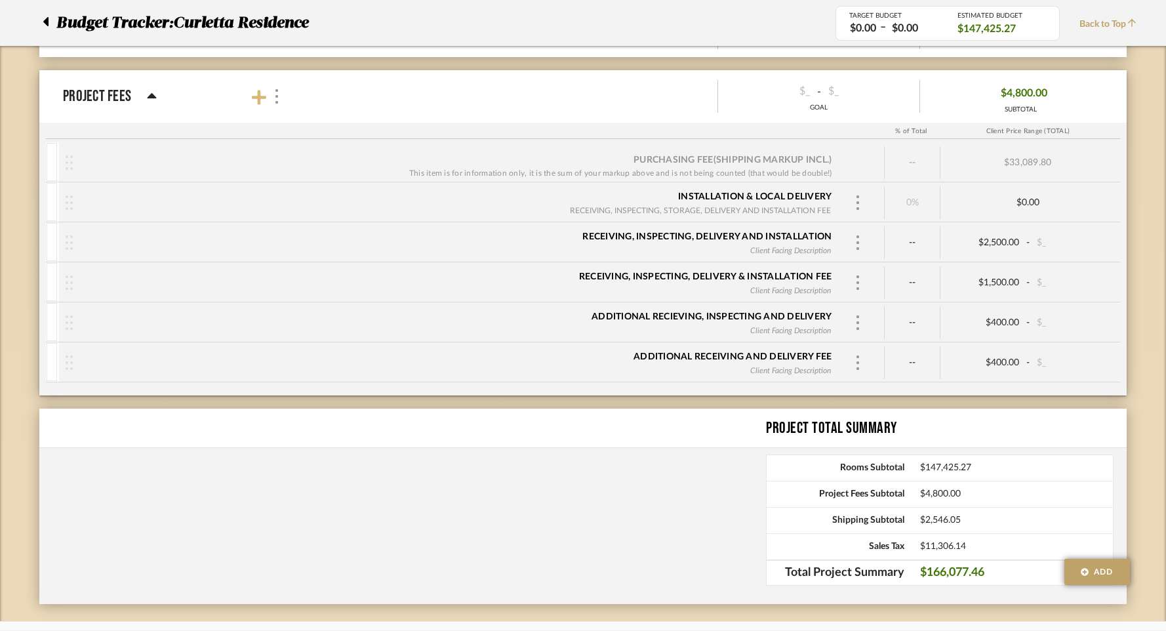
click at [264, 97] on icon at bounding box center [259, 97] width 14 height 14
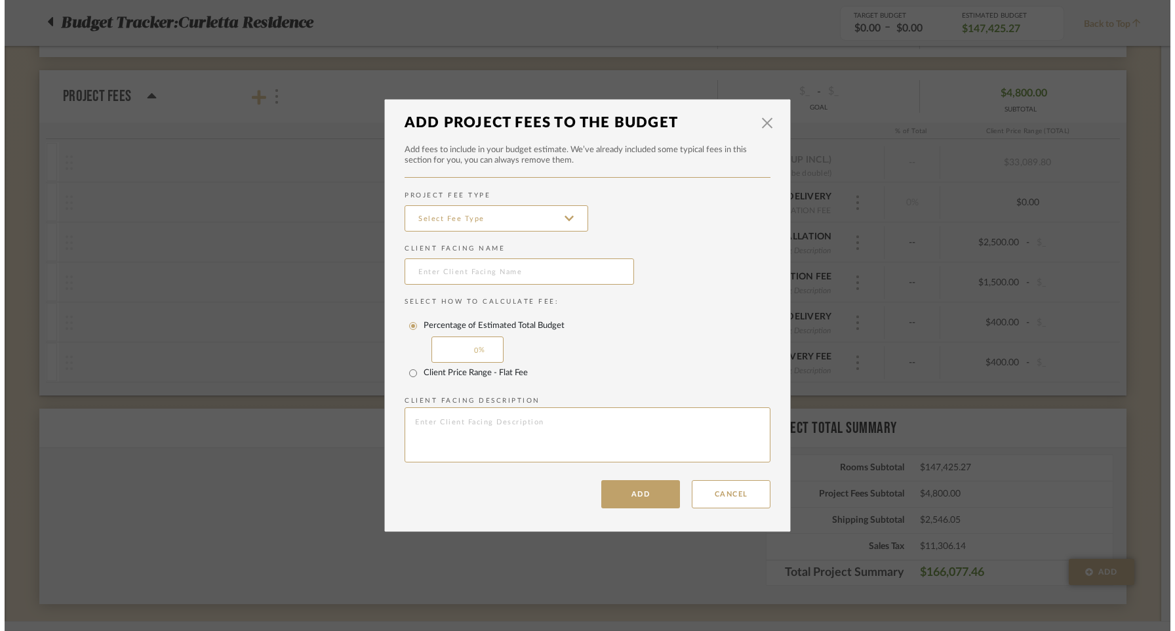
scroll to position [0, 0]
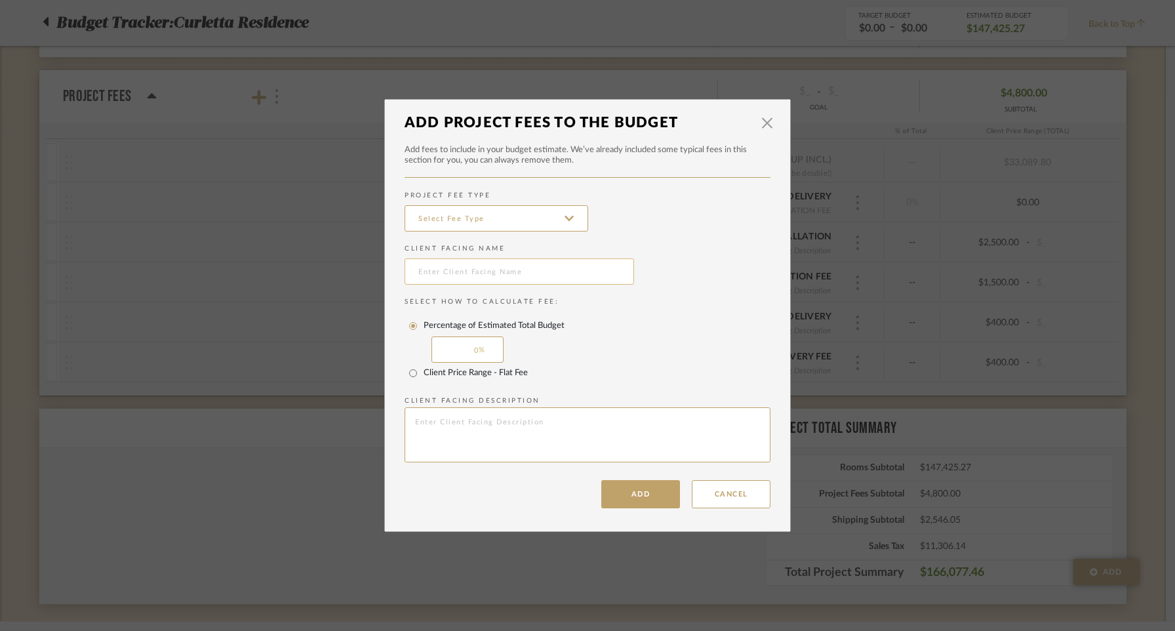
click at [476, 264] on input "text" at bounding box center [518, 271] width 229 height 26
type input "R"
type input "Receiving Delivery and Inspection Fee"
click at [404, 374] on input "Client Price Range - Flat Fee" at bounding box center [413, 373] width 21 height 21
radio input "true"
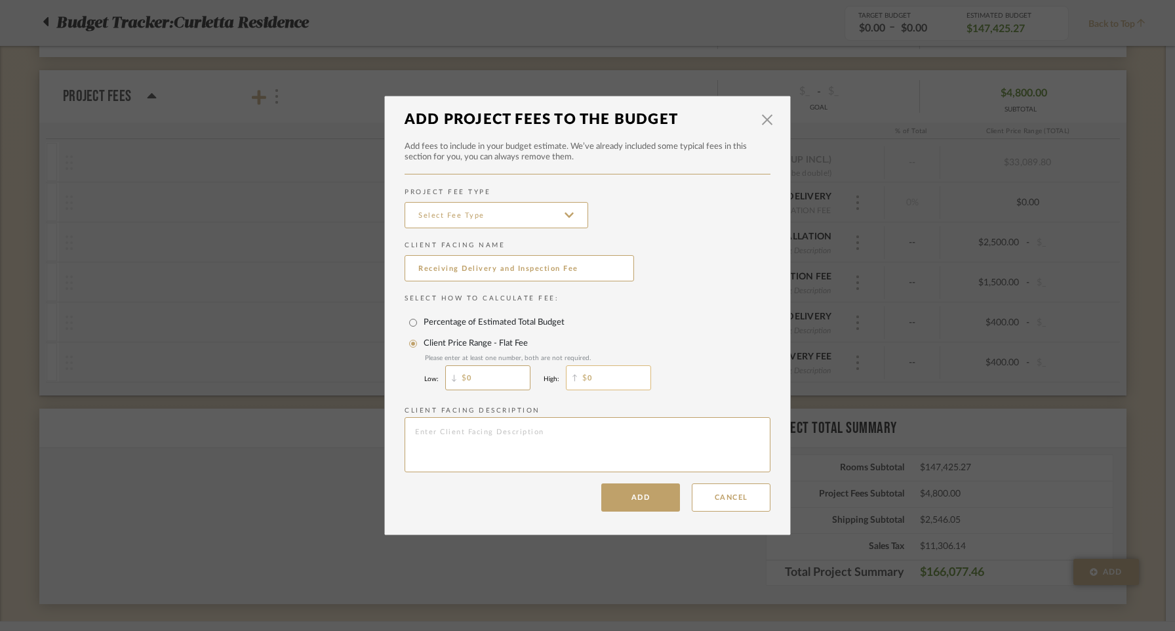
click at [615, 373] on input "0" at bounding box center [608, 377] width 85 height 25
type input "1"
type input "1,000"
click at [675, 365] on div "Client Price Range - Flat Fee Please enter at least one number, both are not re…" at bounding box center [587, 363] width 366 height 60
click at [635, 509] on button "Add" at bounding box center [640, 497] width 79 height 28
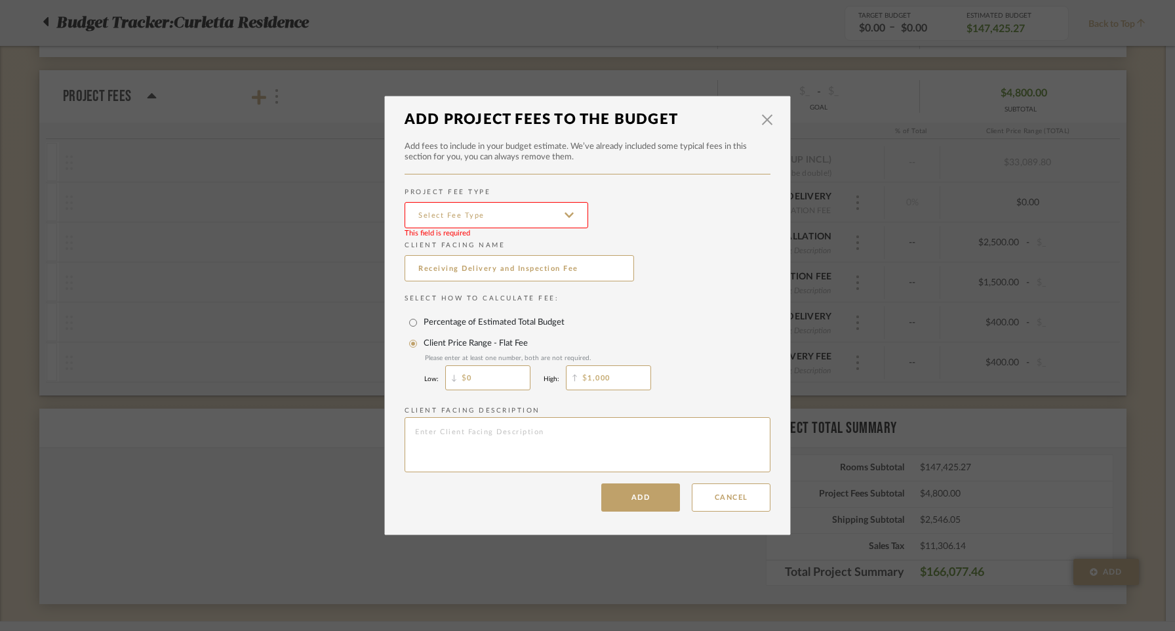
click at [476, 205] on input at bounding box center [496, 215] width 184 height 26
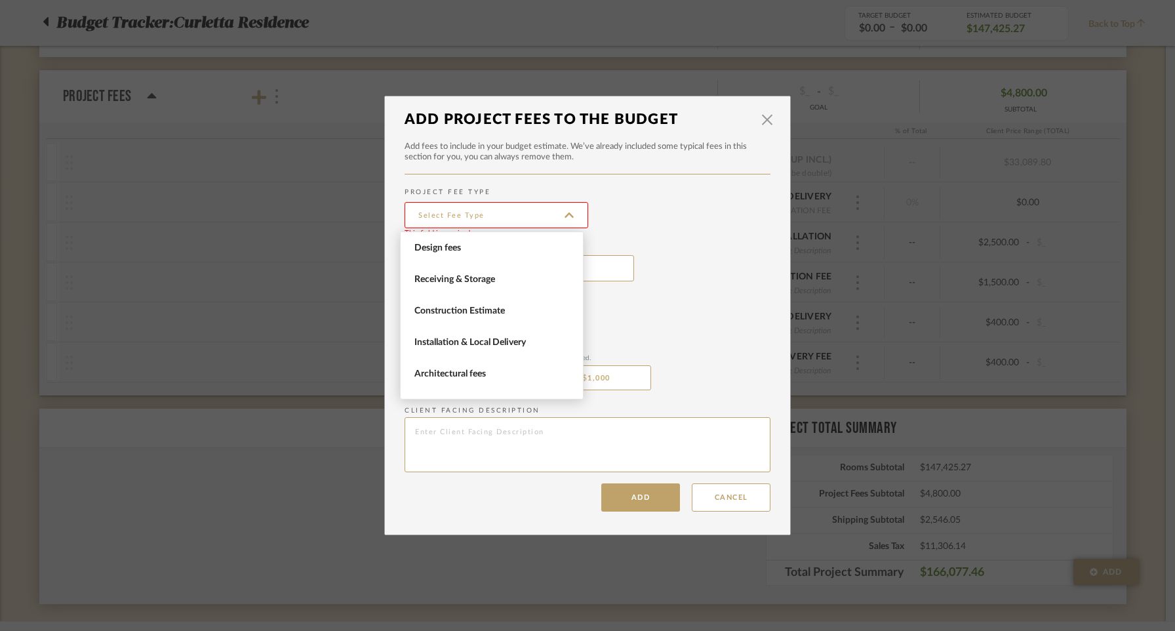
click at [476, 216] on input at bounding box center [496, 215] width 184 height 26
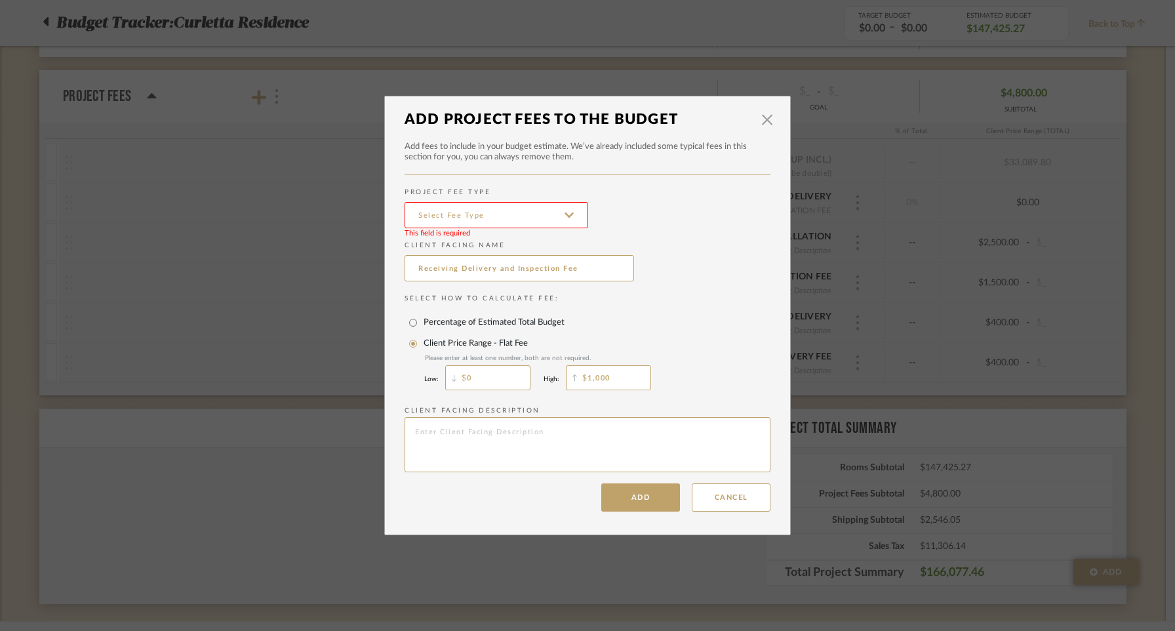
click at [476, 216] on input at bounding box center [496, 215] width 184 height 26
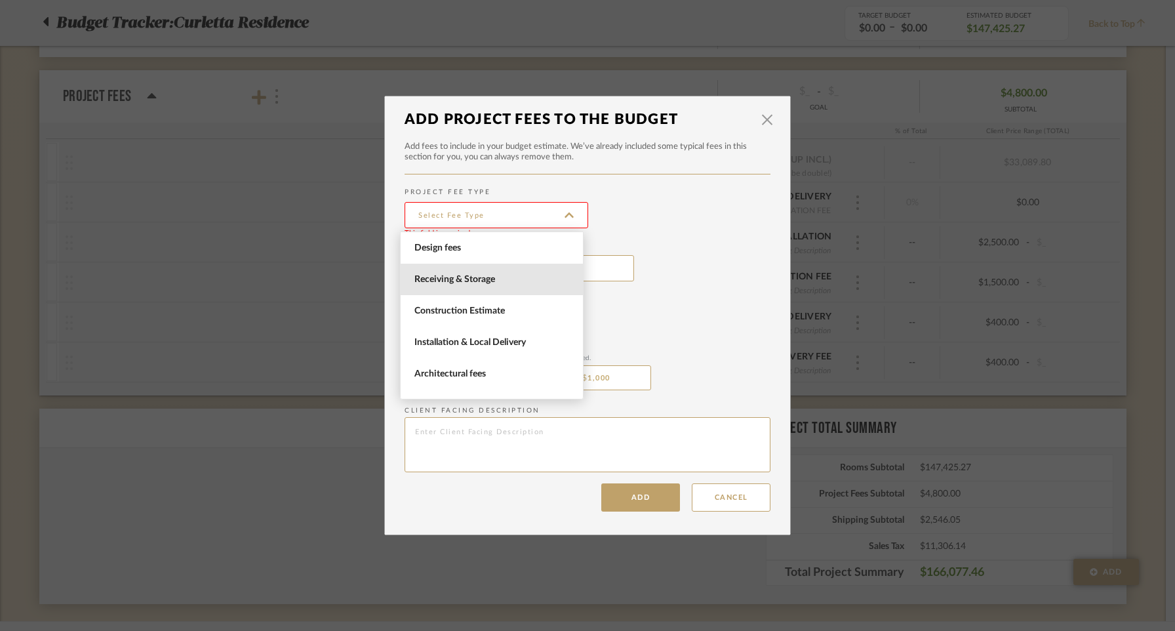
drag, startPoint x: 513, startPoint y: 280, endPoint x: 522, endPoint y: 328, distance: 48.7
click at [512, 280] on span "Receiving & Storage" at bounding box center [493, 279] width 158 height 11
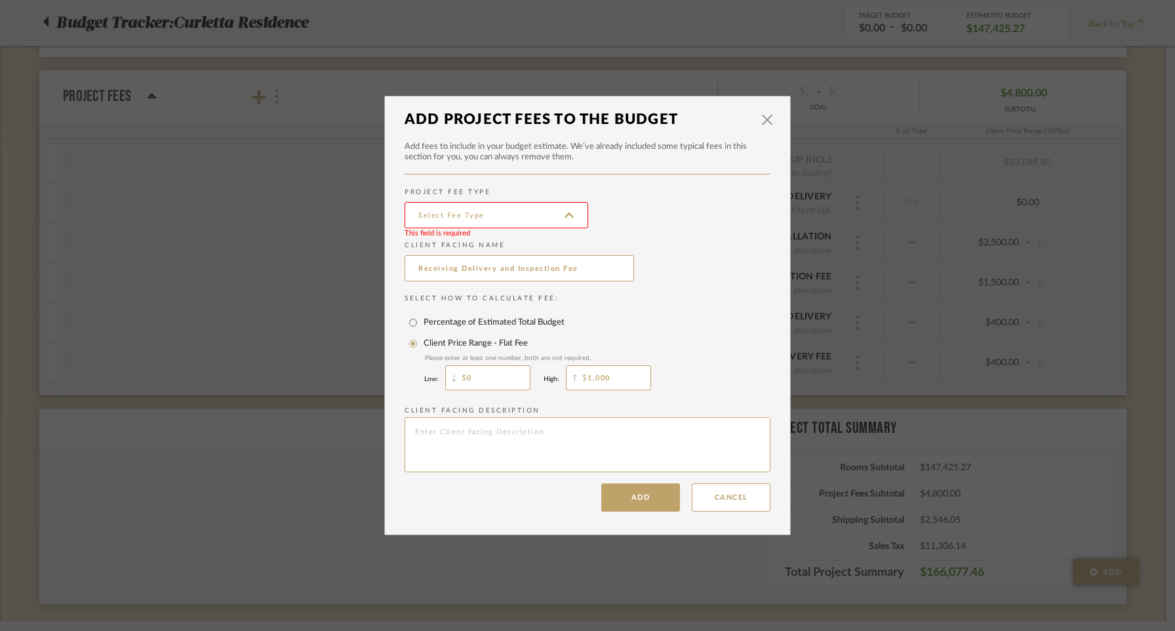
type input "Receiving & Storage"
click at [629, 501] on button "Add" at bounding box center [640, 497] width 79 height 28
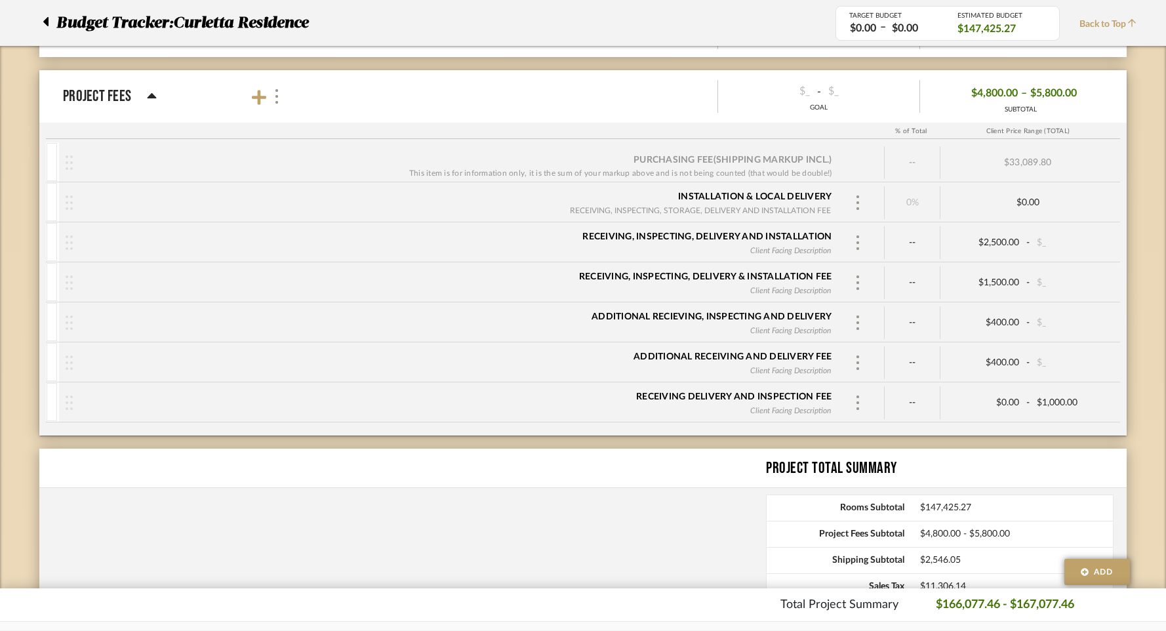
scroll to position [3933, 0]
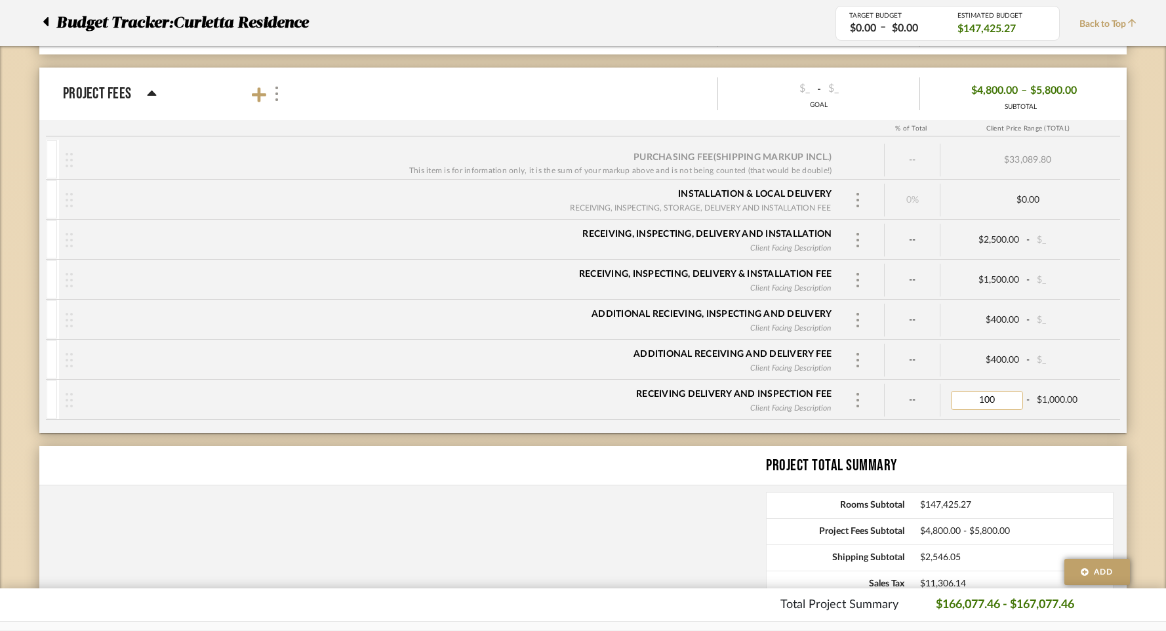
type input "1000"
click at [1043, 421] on div "Purchasing Fee (Shipping markup incl.) This item is for information only, it is…" at bounding box center [582, 286] width 1087 height 293
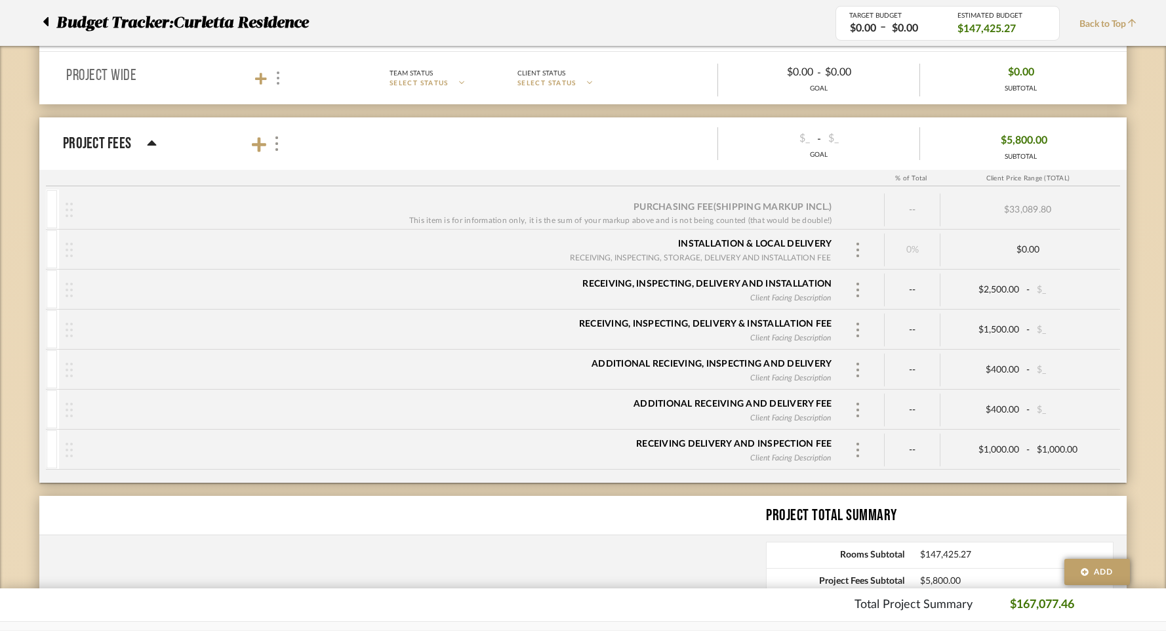
scroll to position [3884, 0]
type input "0"
click at [1123, 476] on div "Purchasing Fee (Shipping markup incl.) This item is for information only, it is…" at bounding box center [582, 335] width 1087 height 293
